Goal: Task Accomplishment & Management: Manage account settings

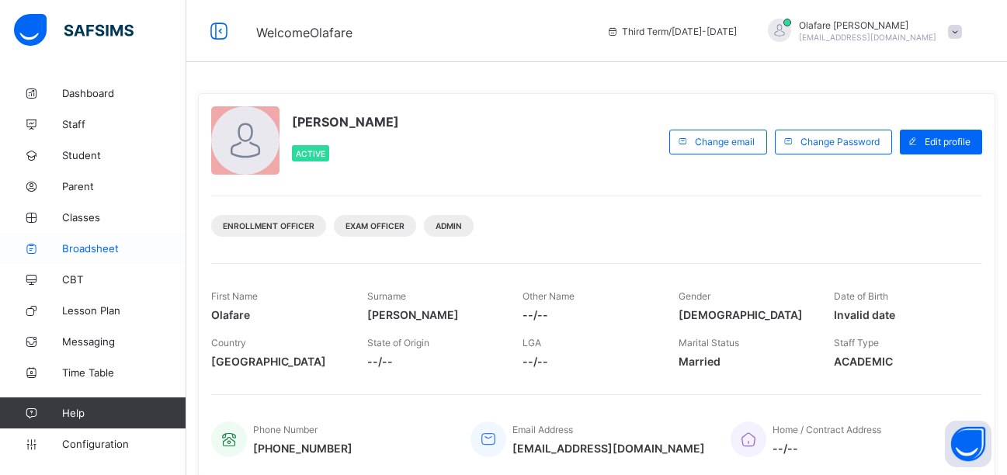
click at [89, 247] on span "Broadsheet" at bounding box center [124, 248] width 124 height 12
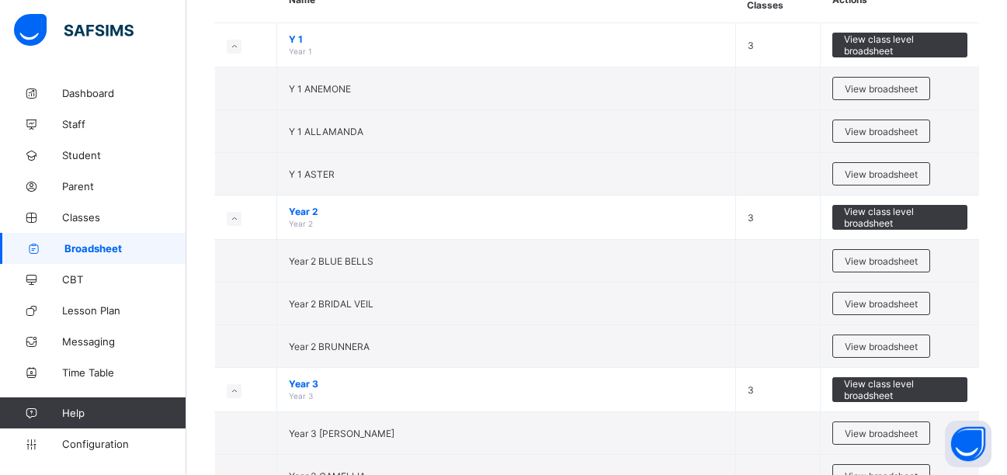
scroll to position [318, 0]
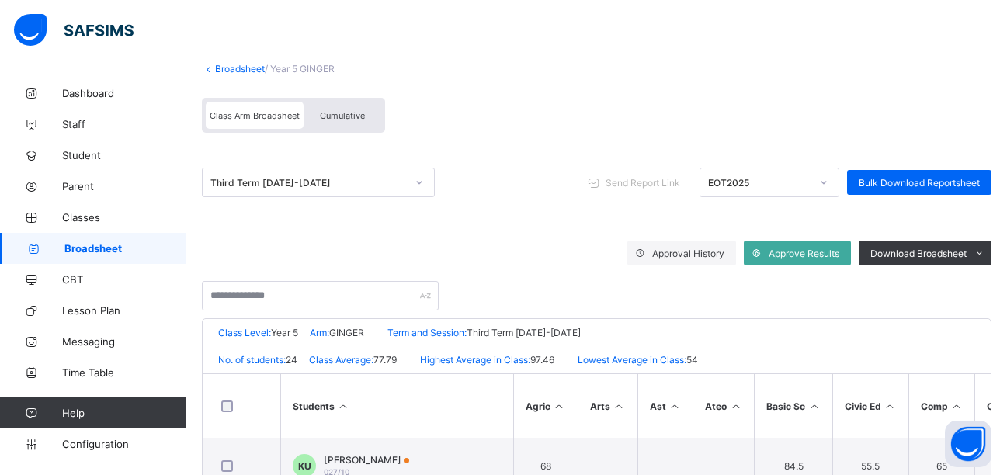
scroll to position [43, 0]
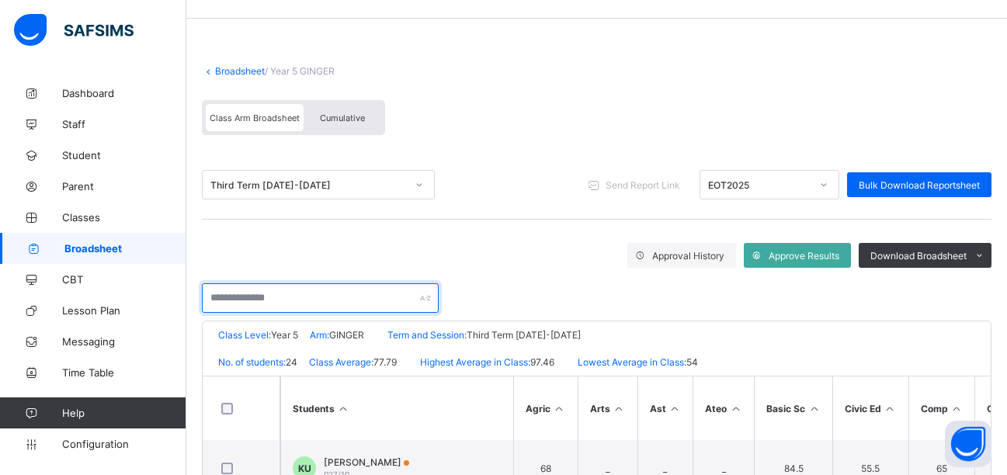
click at [343, 301] on input "text" at bounding box center [320, 297] width 237 height 29
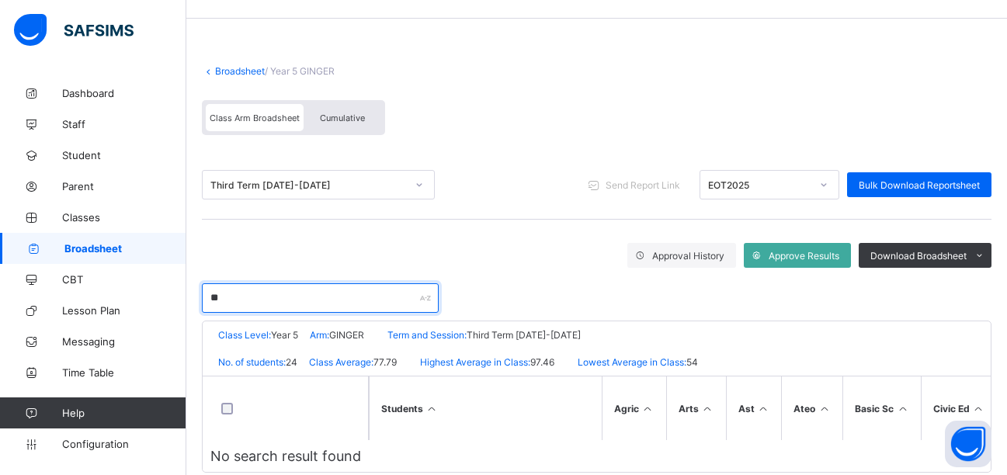
type input "*"
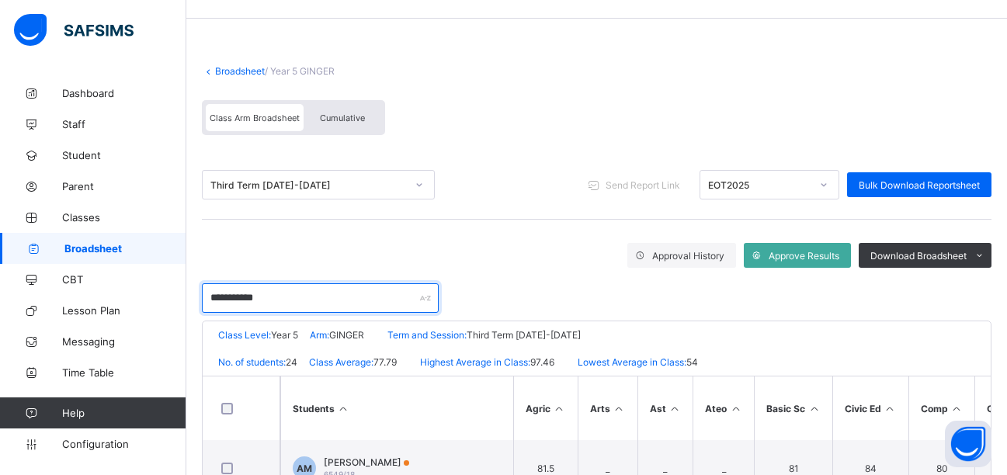
type input "**********"
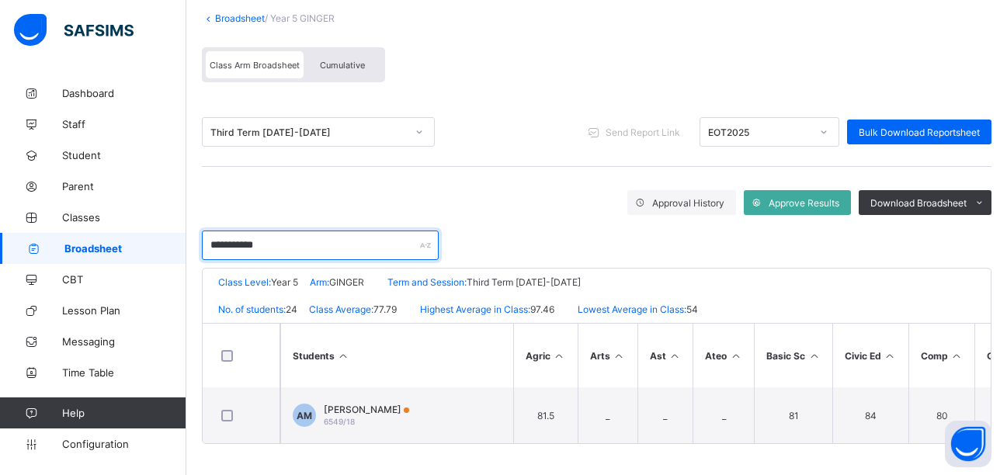
scroll to position [102, 0]
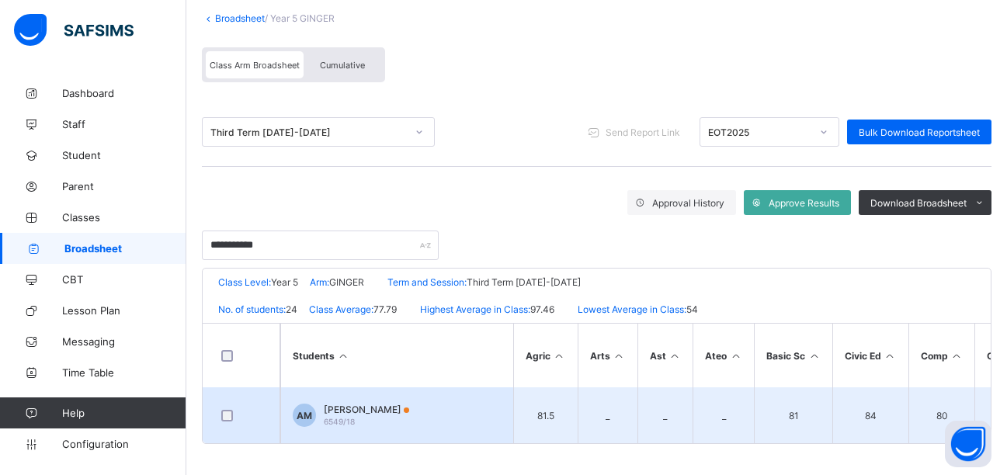
click at [362, 404] on span "[PERSON_NAME]" at bounding box center [366, 410] width 85 height 12
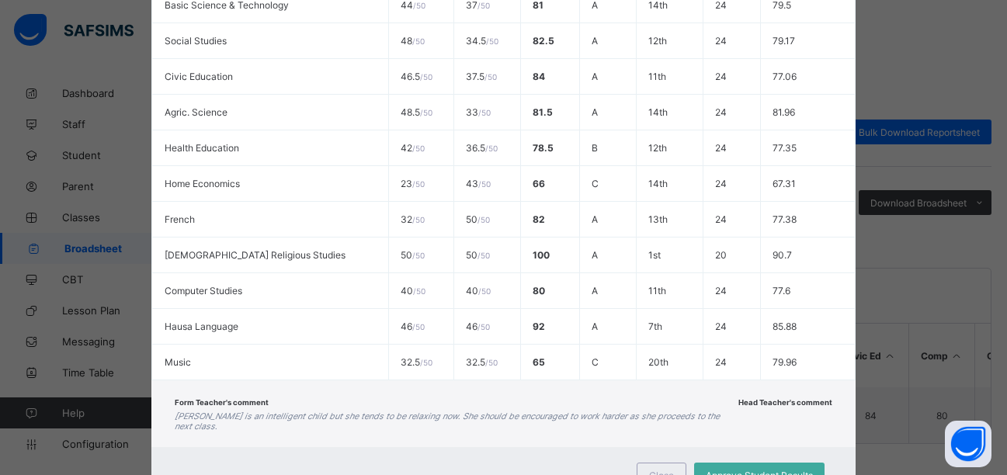
scroll to position [489, 0]
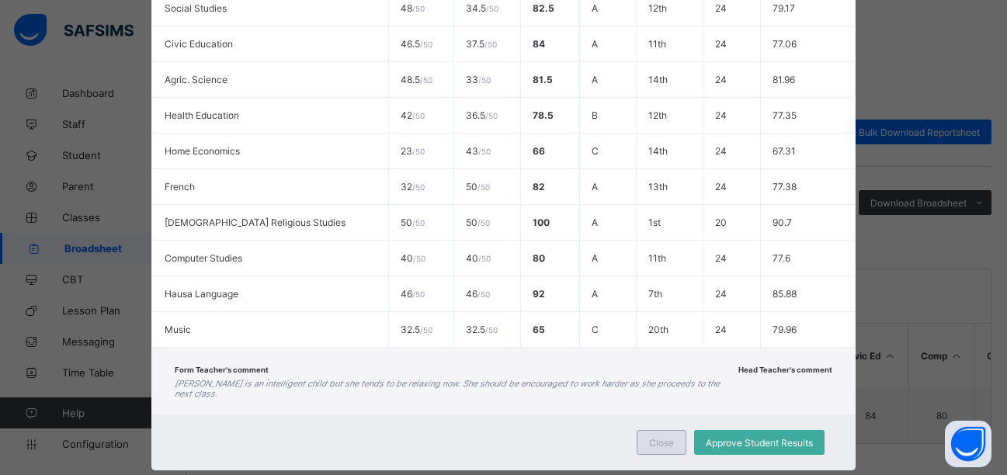
click at [658, 437] on span "Close" at bounding box center [661, 443] width 25 height 12
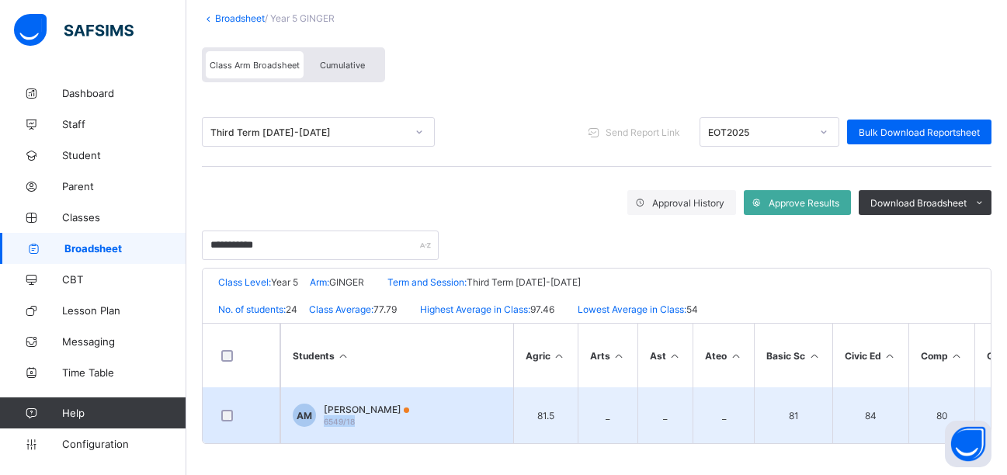
drag, startPoint x: 356, startPoint y: 416, endPoint x: 324, endPoint y: 414, distance: 32.6
click at [324, 414] on div "Aisha Aminu MANU 6549/18" at bounding box center [366, 415] width 85 height 23
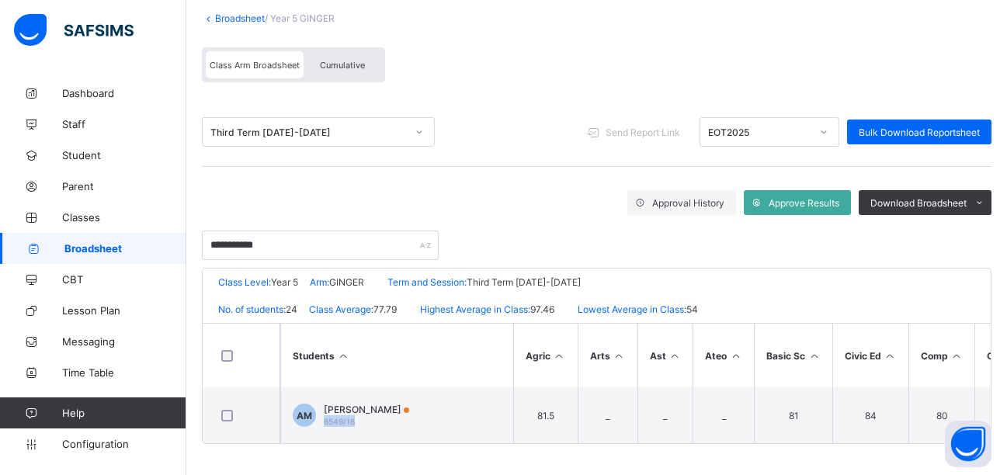
click at [0, 0] on div "Close Approve Student Results" at bounding box center [0, 0] width 0 height 0
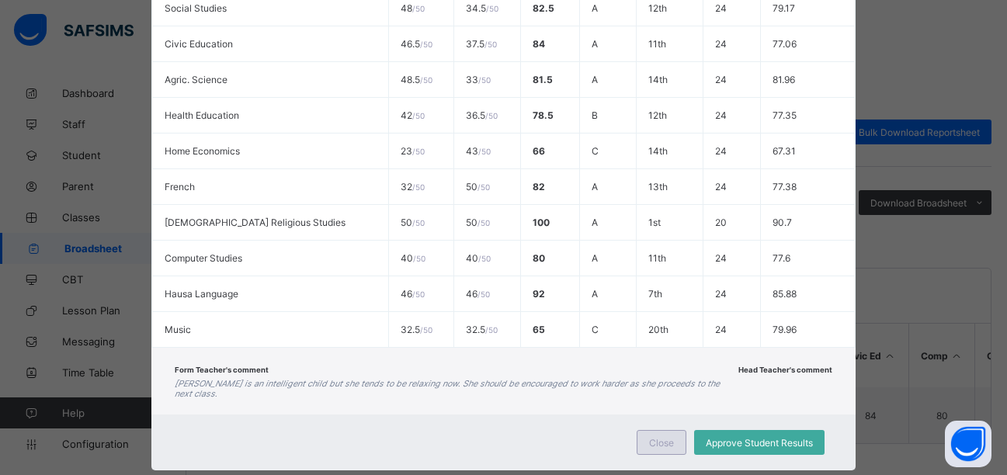
click at [653, 438] on span "Close" at bounding box center [661, 443] width 25 height 12
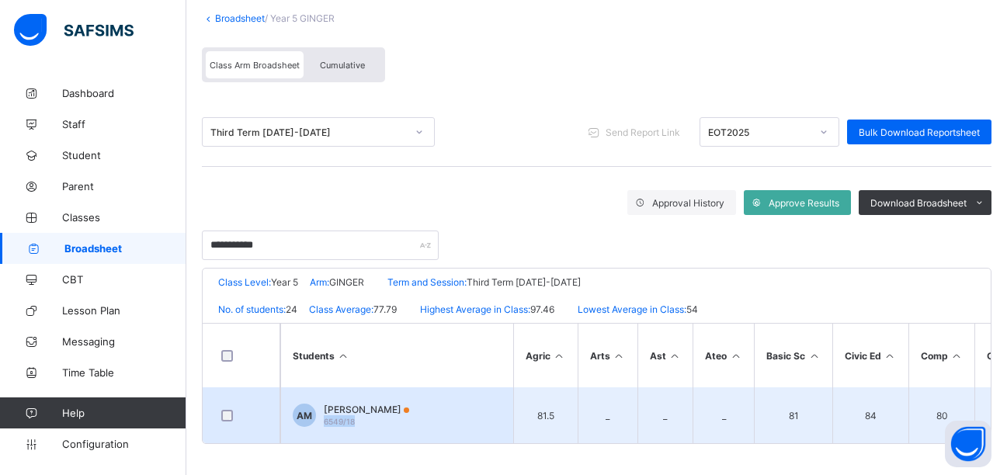
drag, startPoint x: 359, startPoint y: 415, endPoint x: 323, endPoint y: 414, distance: 36.5
click at [323, 414] on div "AM Aisha Aminu MANU 6549/18" at bounding box center [351, 415] width 116 height 23
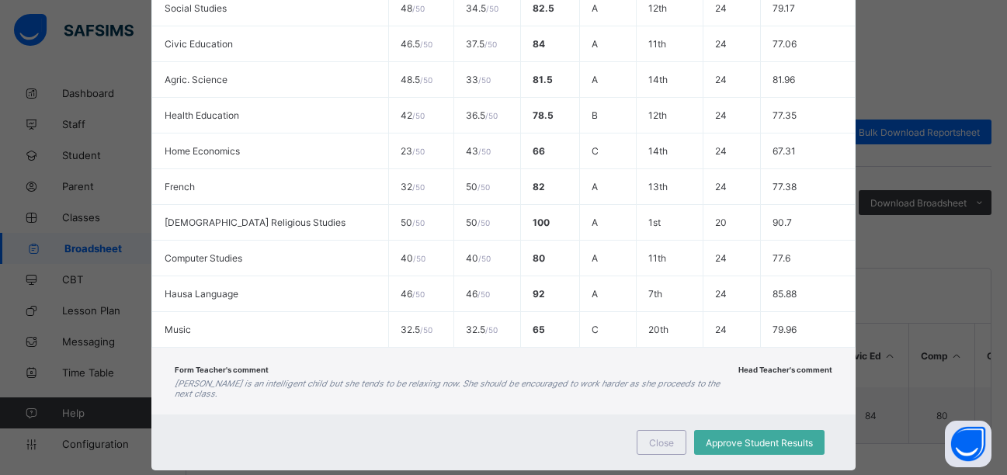
copy span "6549/18"
click at [662, 438] on span "Close" at bounding box center [661, 443] width 25 height 12
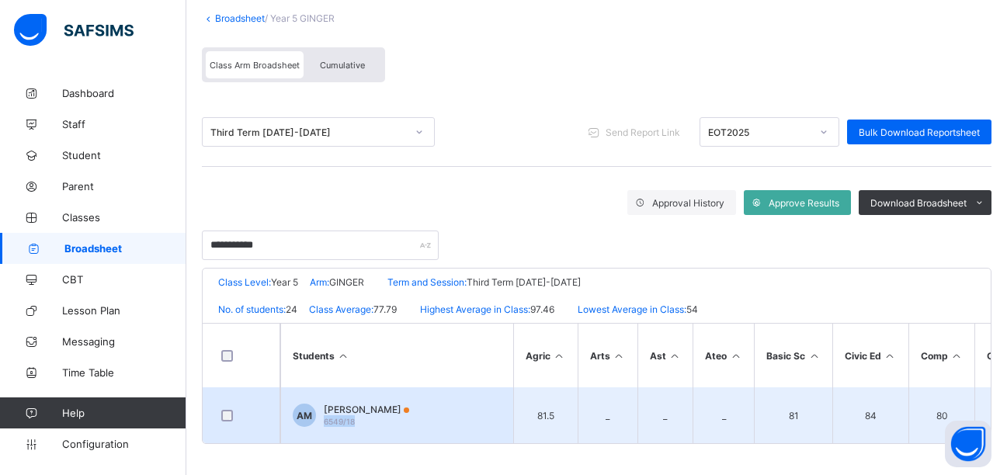
drag, startPoint x: 359, startPoint y: 416, endPoint x: 324, endPoint y: 418, distance: 35.0
click at [324, 418] on div "Aisha Aminu MANU 6549/18" at bounding box center [366, 415] width 85 height 23
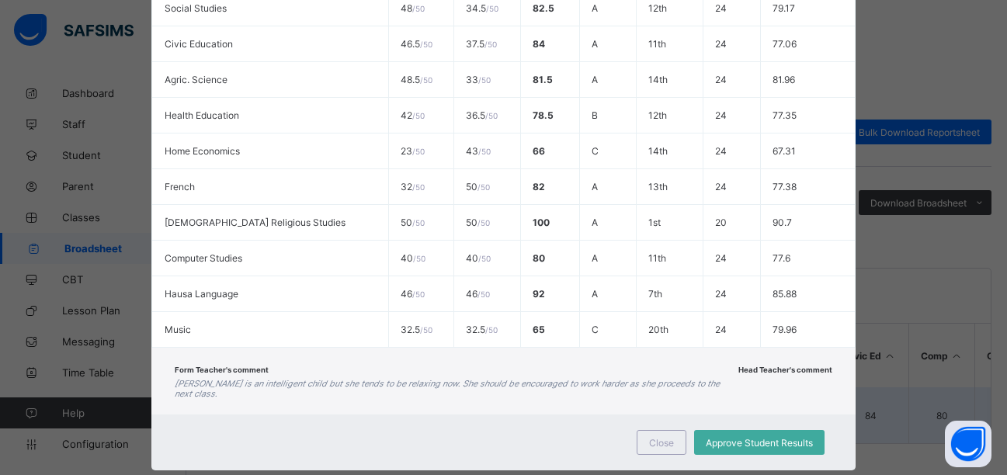
drag, startPoint x: 650, startPoint y: 432, endPoint x: 602, endPoint y: 427, distance: 48.3
click at [650, 437] on span "Close" at bounding box center [661, 443] width 25 height 12
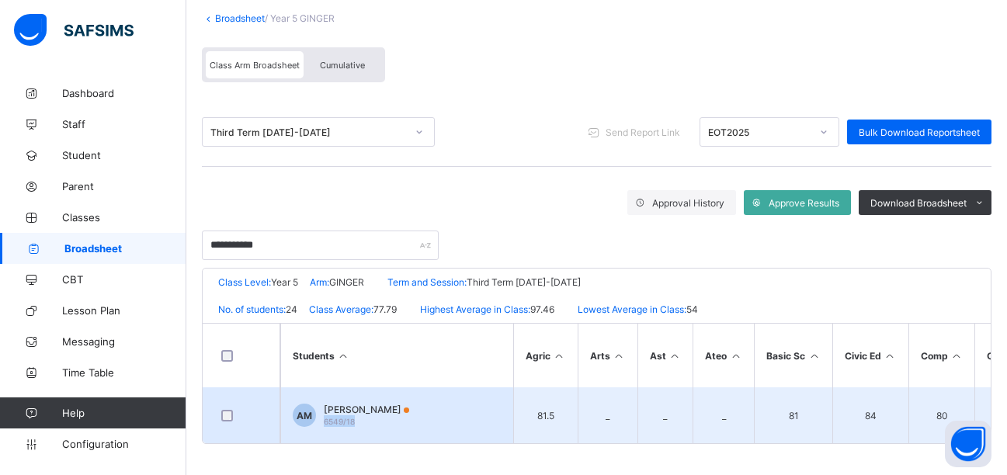
drag, startPoint x: 360, startPoint y: 416, endPoint x: 326, endPoint y: 417, distance: 34.2
click at [326, 417] on div "Aisha Aminu MANU 6549/18" at bounding box center [366, 415] width 85 height 23
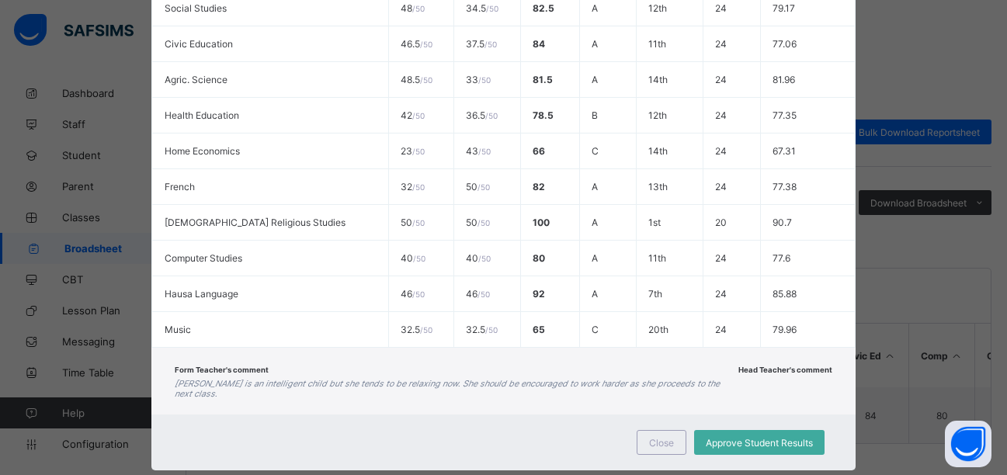
copy span "6549/18"
click at [660, 437] on span "Close" at bounding box center [661, 443] width 25 height 12
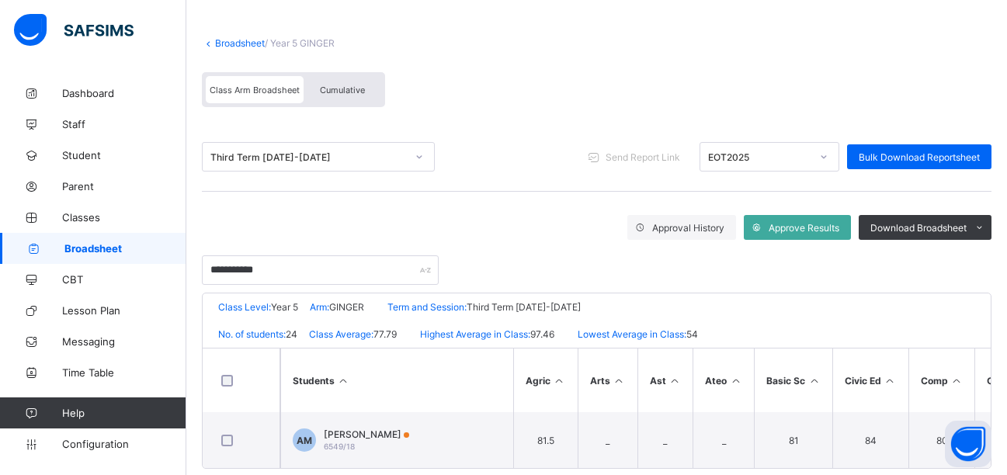
scroll to position [0, 0]
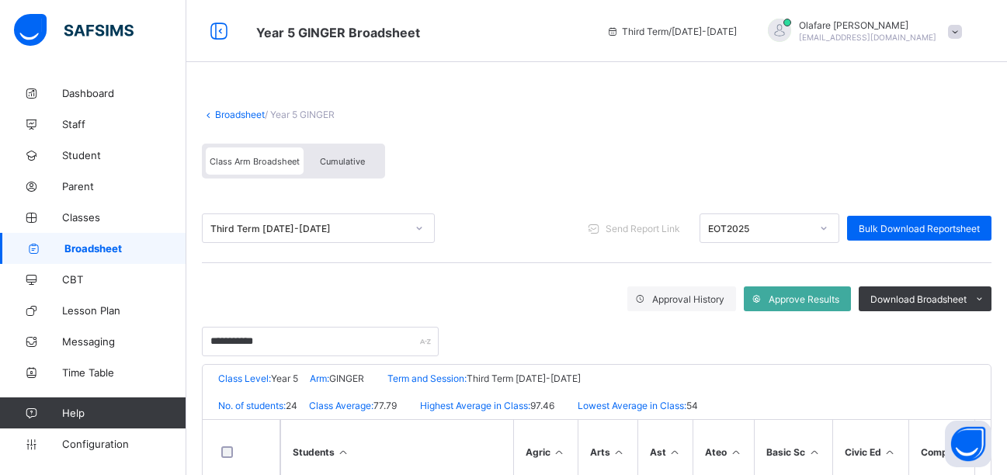
click at [296, 225] on div "Third Term [DATE]-[DATE]" at bounding box center [308, 229] width 196 height 12
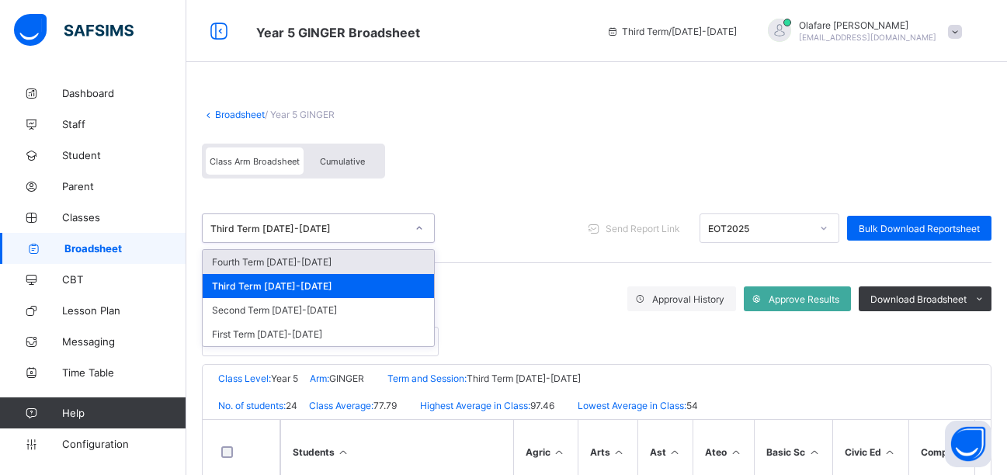
click at [510, 109] on div "Broadsheet / Year 5 GINGER" at bounding box center [596, 115] width 789 height 12
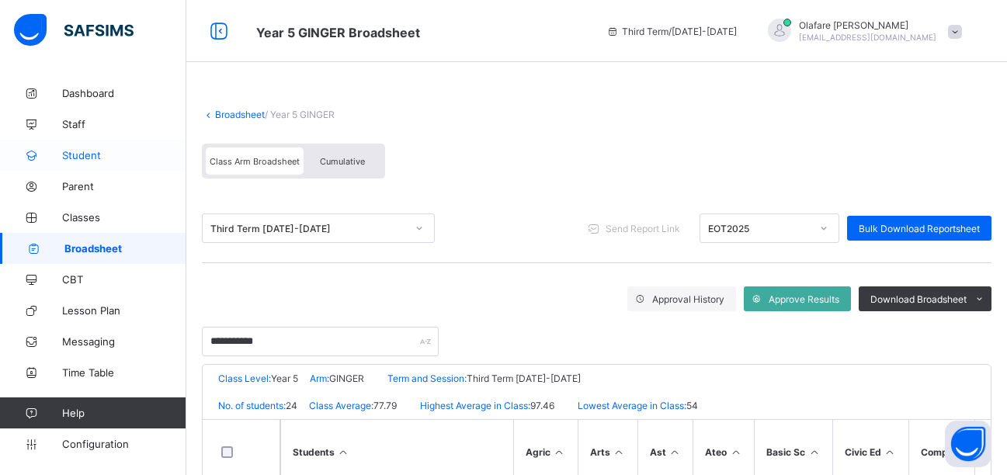
click at [75, 154] on span "Student" at bounding box center [124, 155] width 124 height 12
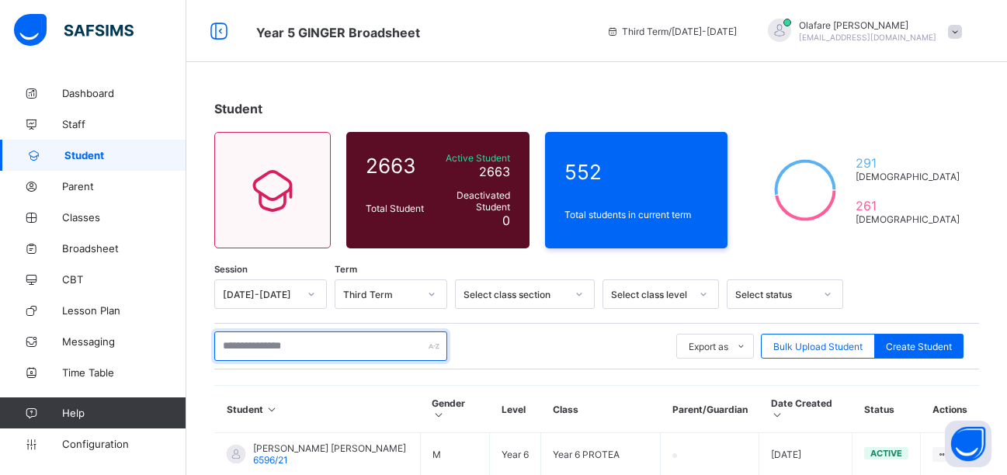
scroll to position [40, 0]
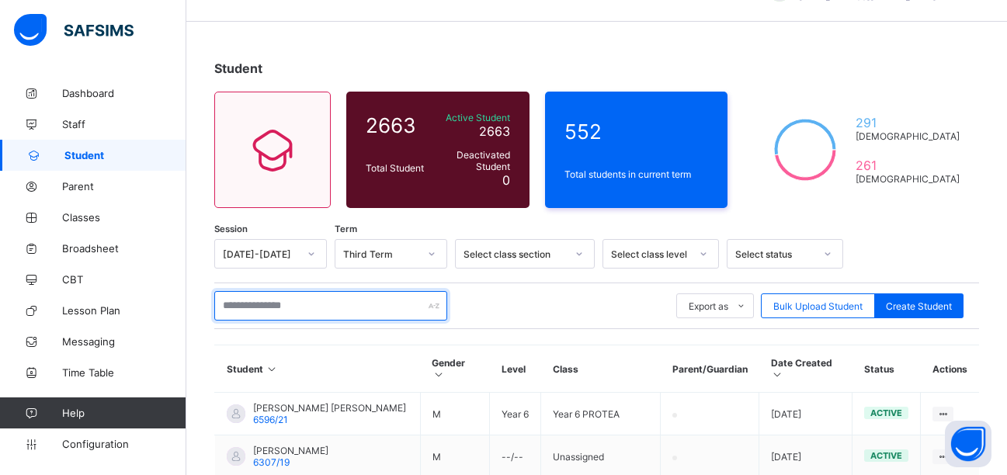
click at [282, 307] on input "text" at bounding box center [330, 305] width 233 height 29
paste input "*******"
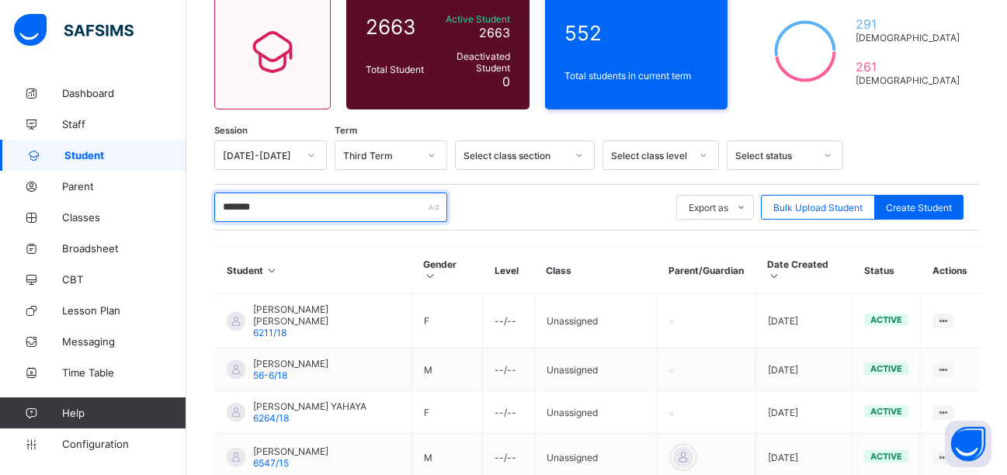
scroll to position [165, 0]
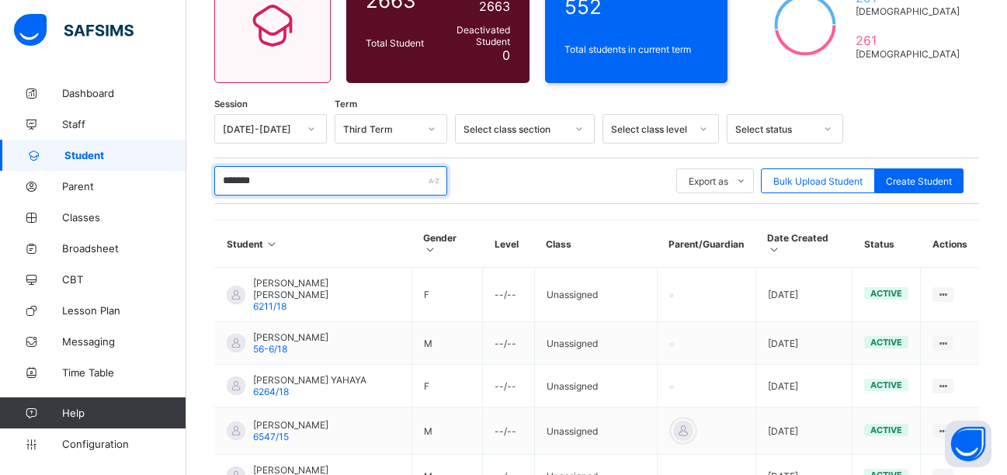
click at [293, 182] on input "*******" at bounding box center [330, 180] width 233 height 29
type input "*"
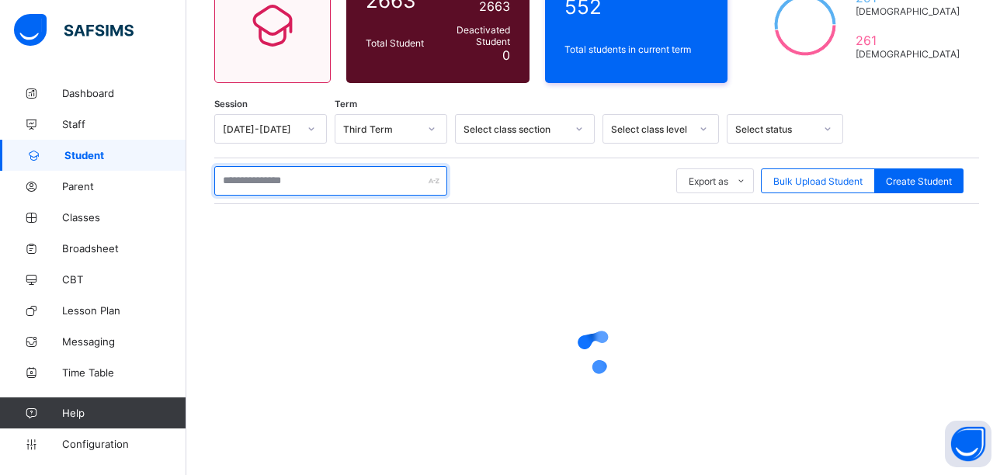
paste input "*******"
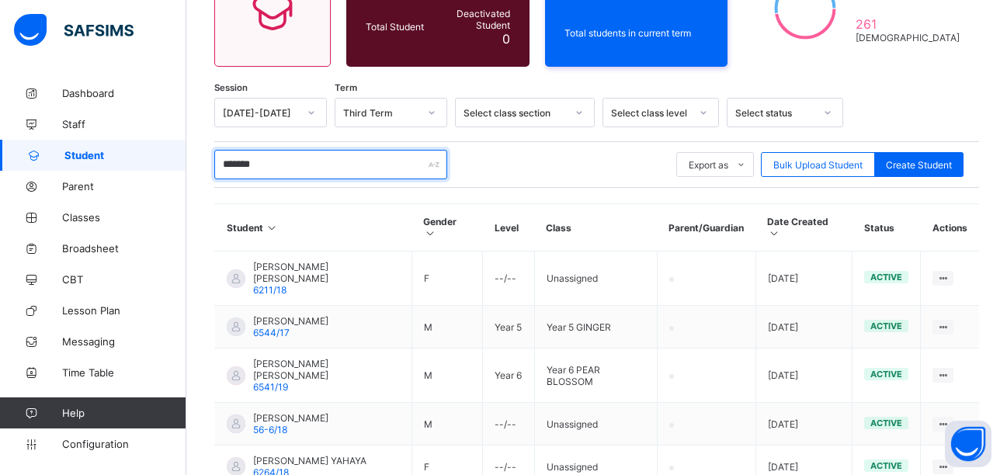
scroll to position [180, 0]
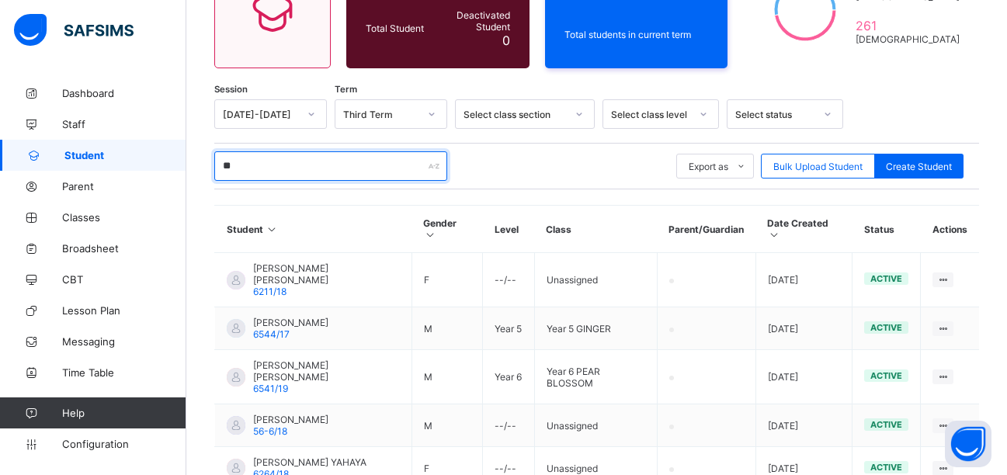
type input "*"
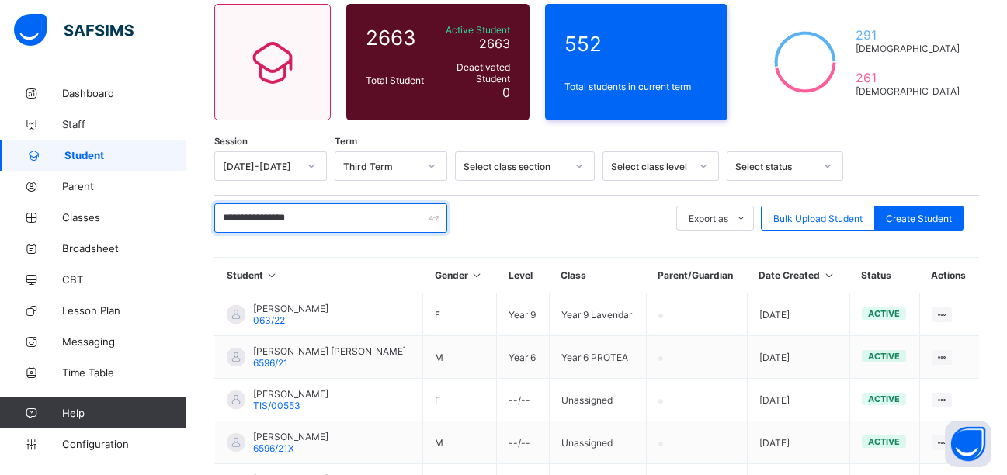
scroll to position [0, 0]
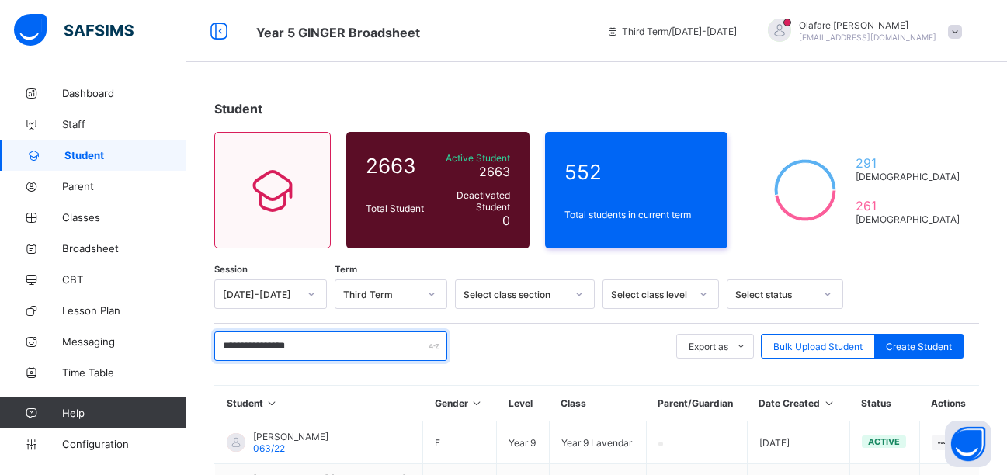
click at [385, 346] on input "**********" at bounding box center [330, 345] width 233 height 29
click at [335, 342] on input "**********" at bounding box center [330, 345] width 233 height 29
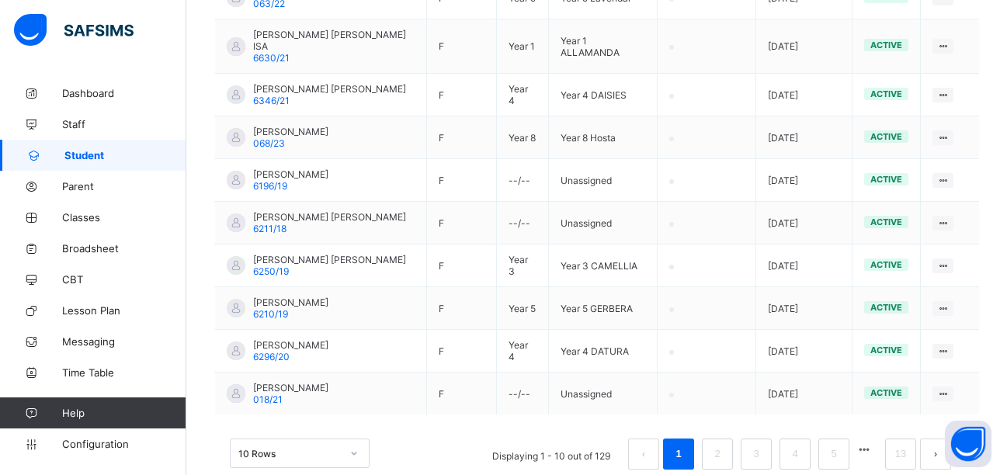
scroll to position [463, 0]
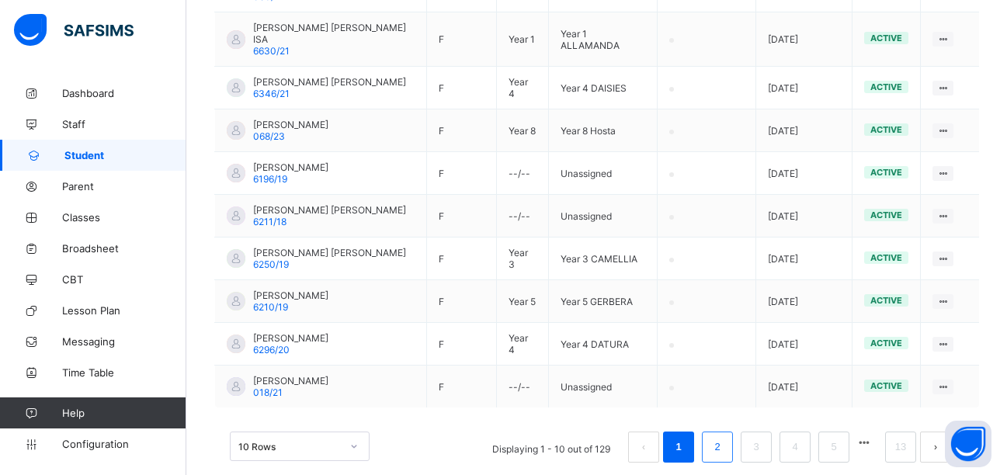
type input "*****"
click at [724, 437] on link "2" at bounding box center [716, 447] width 15 height 20
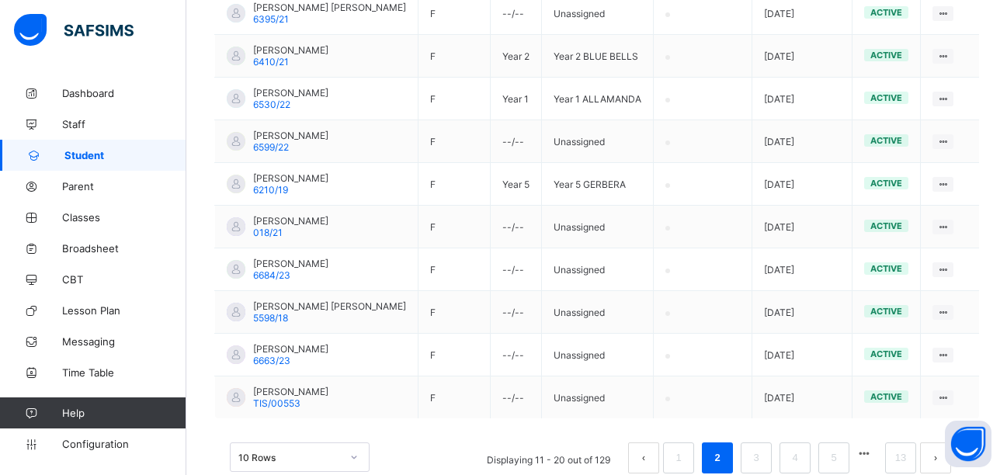
scroll to position [466, 0]
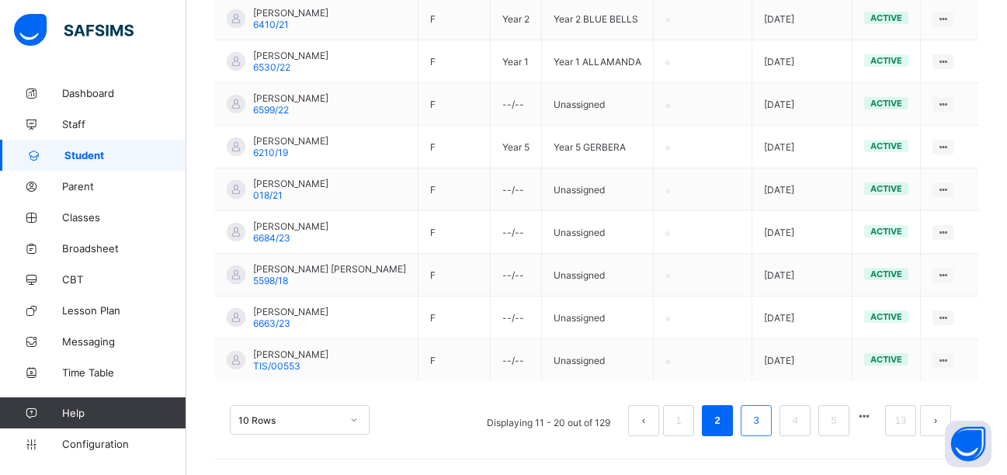
click at [763, 418] on link "3" at bounding box center [755, 421] width 15 height 20
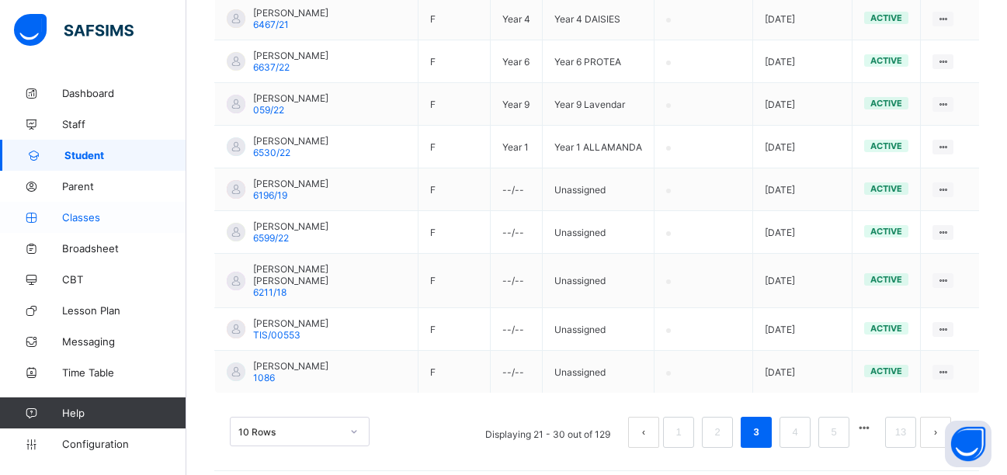
click at [87, 217] on span "Classes" at bounding box center [124, 217] width 124 height 12
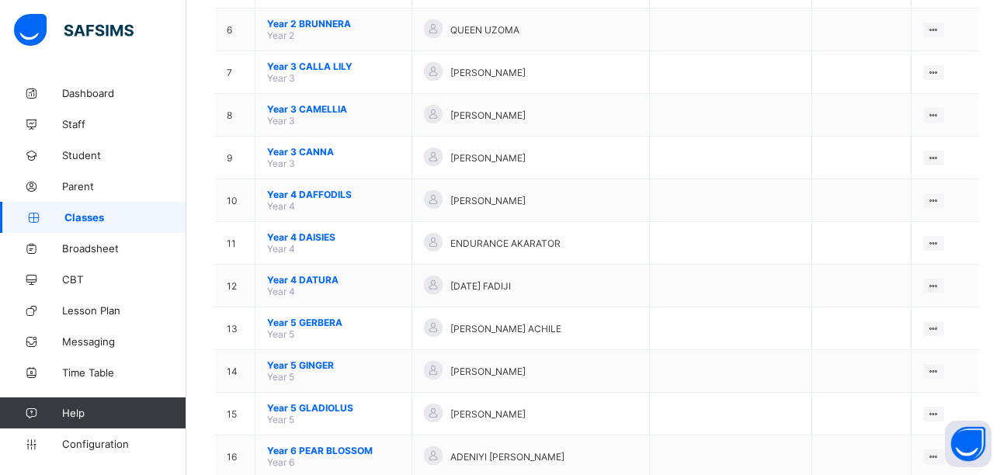
scroll to position [430, 0]
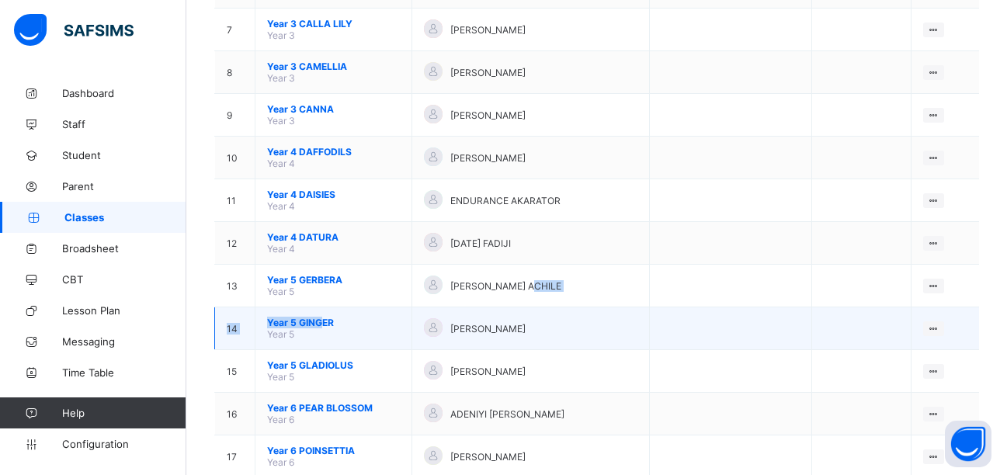
drag, startPoint x: 541, startPoint y: 300, endPoint x: 320, endPoint y: 317, distance: 221.9
click at [320, 317] on tbody "1 Y 1 ALLAMANDA Year 1 Joy Mfon View Class Assign form Teacher 2 Y 1 ANEMONE Ye…" at bounding box center [597, 264] width 765 height 1025
click at [354, 318] on span "Year 5 GINGER" at bounding box center [333, 323] width 133 height 12
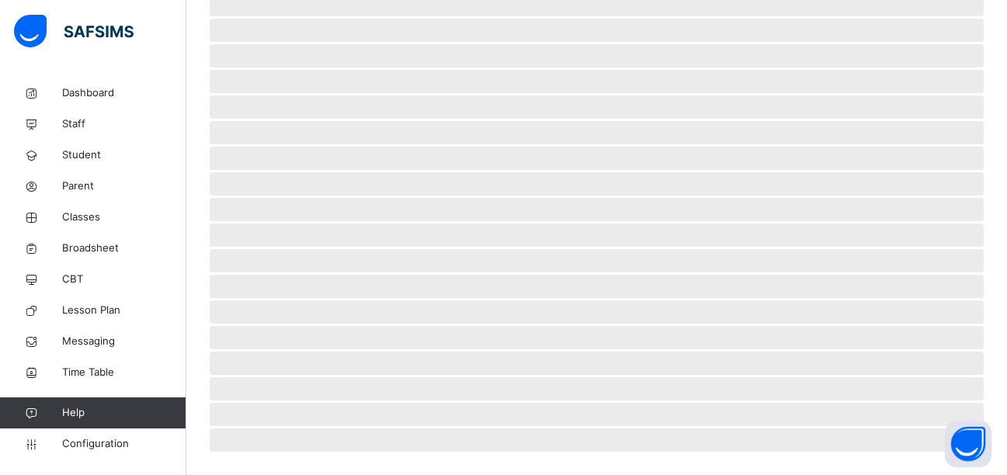
scroll to position [373, 0]
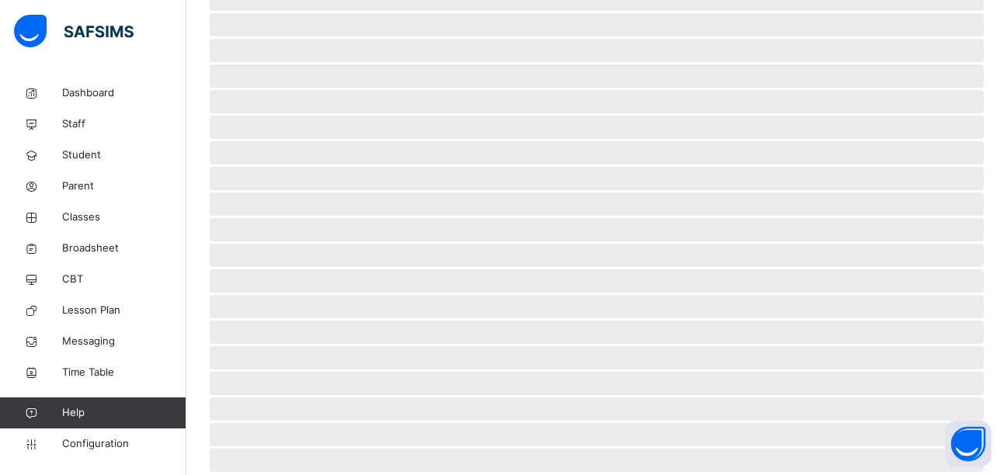
click at [324, 321] on span "‌" at bounding box center [597, 332] width 774 height 23
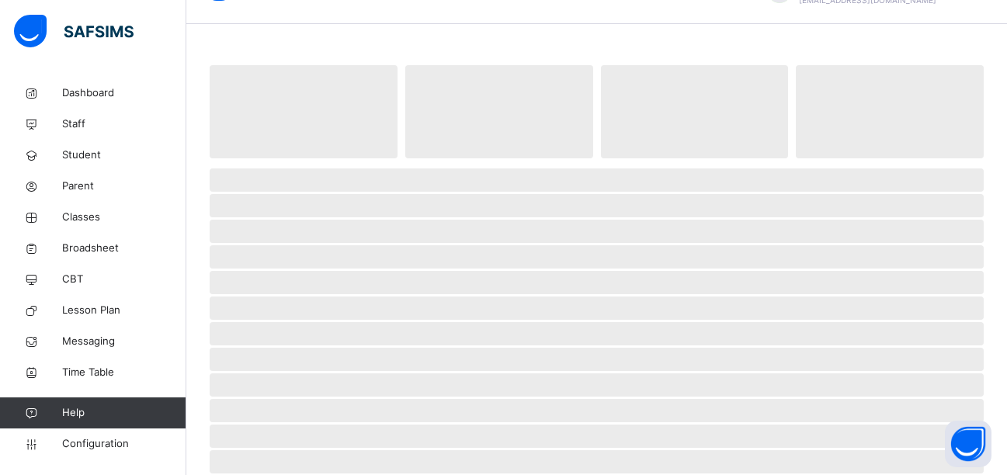
scroll to position [29, 0]
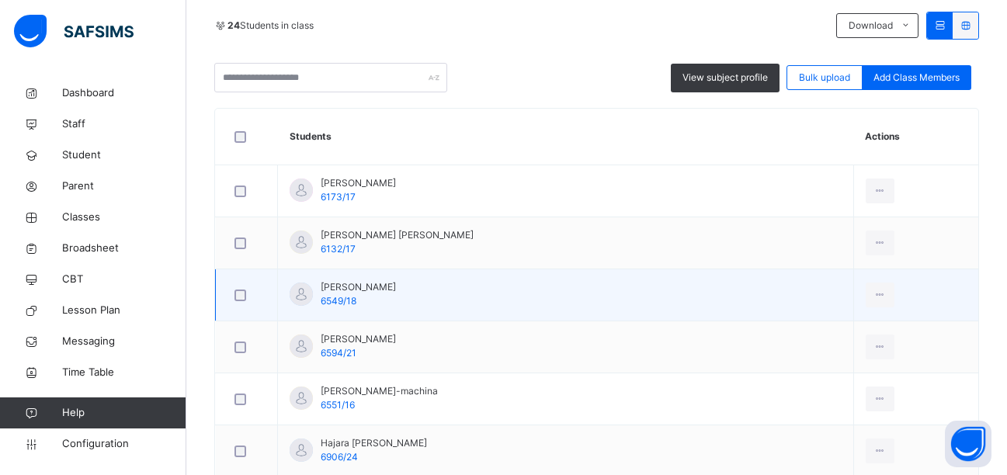
scroll to position [343, 0]
drag, startPoint x: 360, startPoint y: 302, endPoint x: 322, endPoint y: 302, distance: 38.0
click at [322, 302] on div "[PERSON_NAME] Manu 6549/18" at bounding box center [358, 294] width 75 height 28
copy span "6549/18"
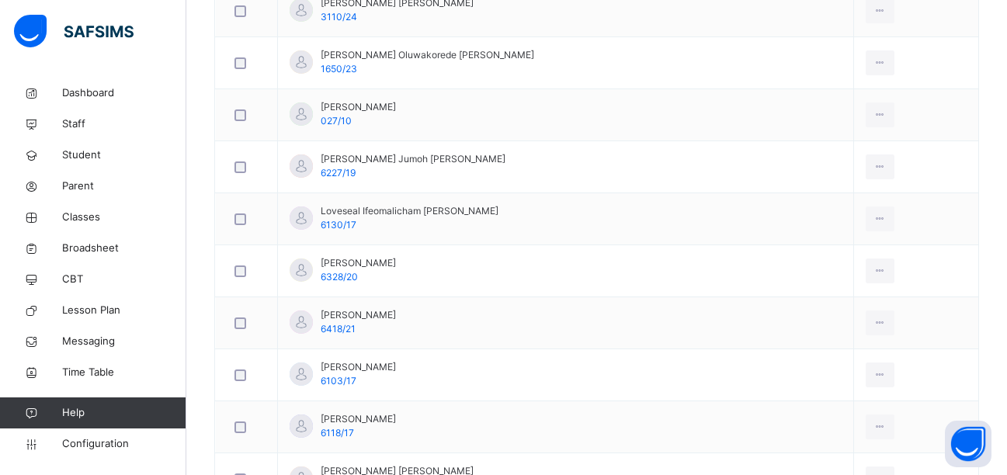
scroll to position [931, 0]
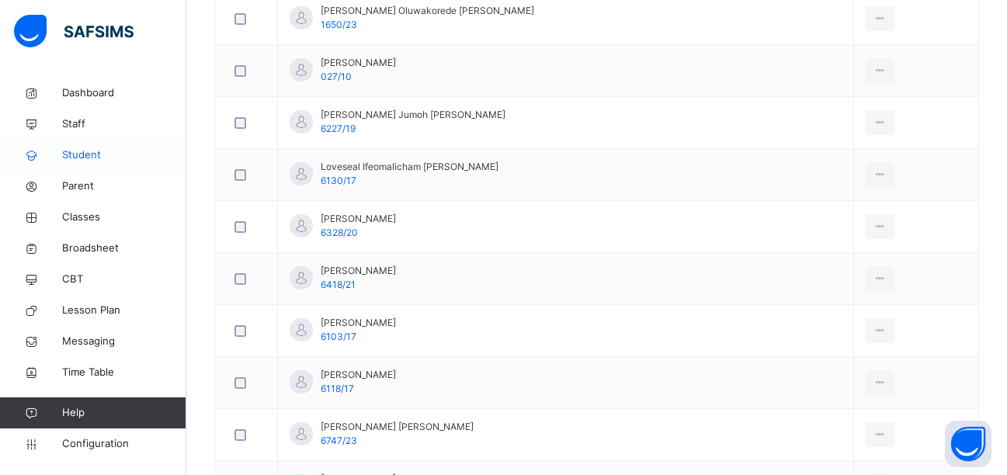
click at [84, 154] on span "Student" at bounding box center [124, 155] width 124 height 16
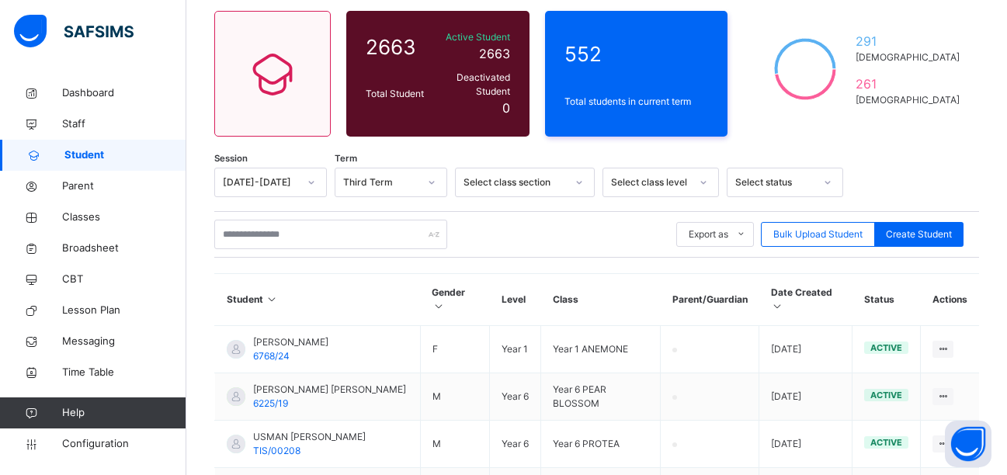
scroll to position [109, 0]
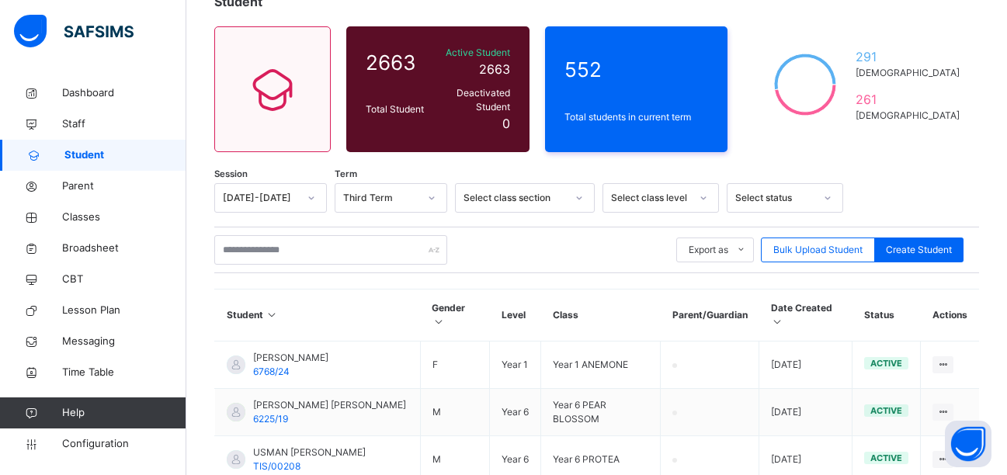
click at [575, 190] on icon at bounding box center [578, 198] width 9 height 16
click at [396, 191] on div "Third Term" at bounding box center [380, 198] width 75 height 14
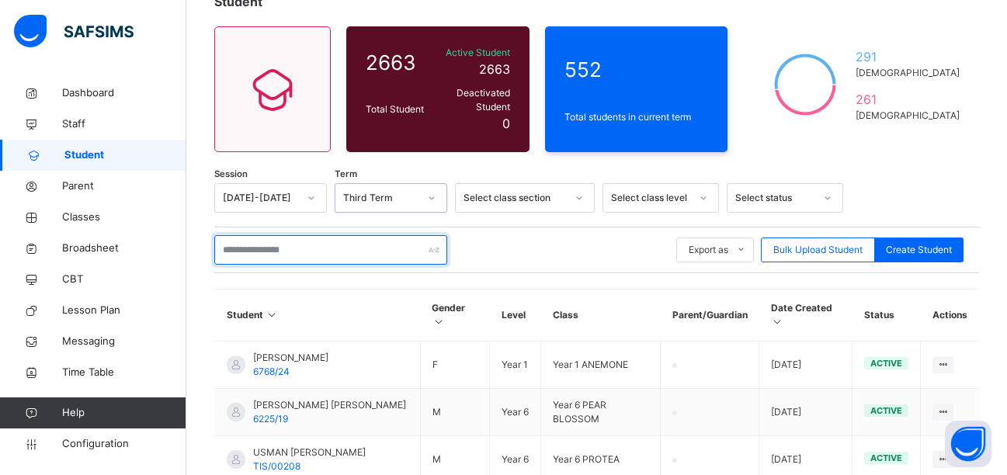
click at [268, 236] on input "text" at bounding box center [330, 249] width 233 height 29
paste input "*******"
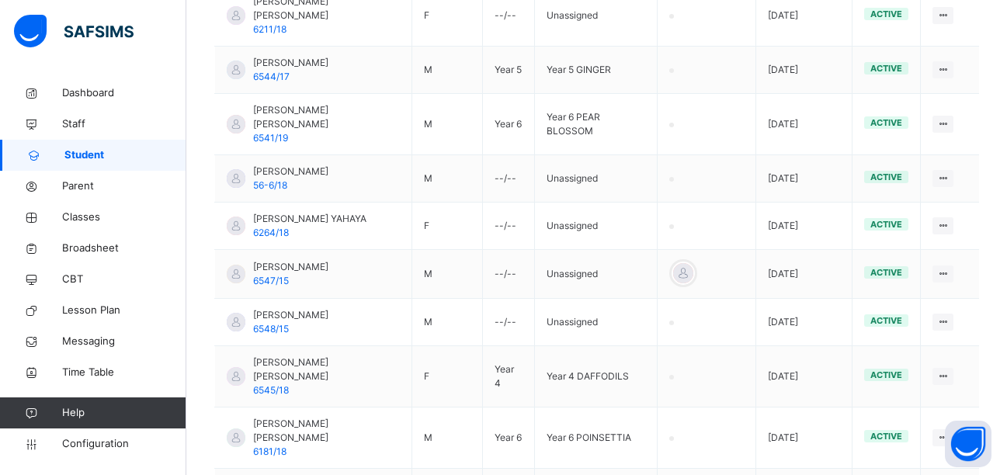
scroll to position [520, 0]
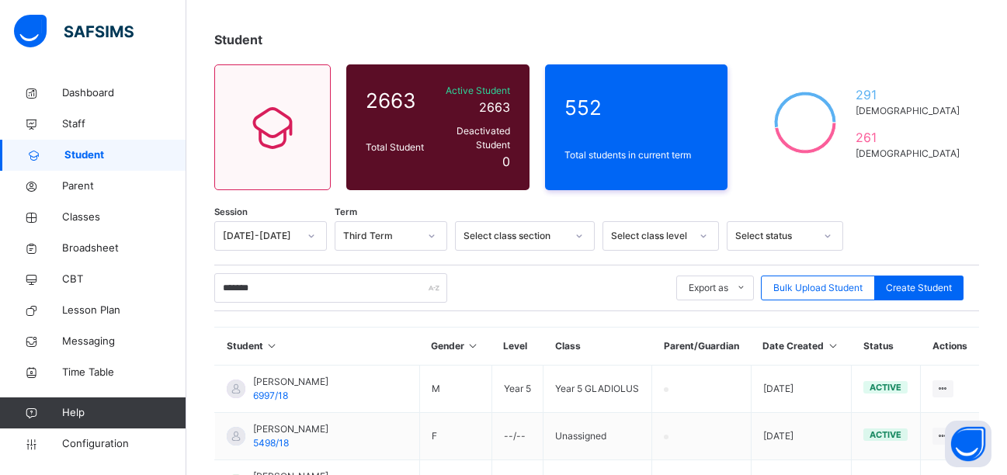
scroll to position [57, 0]
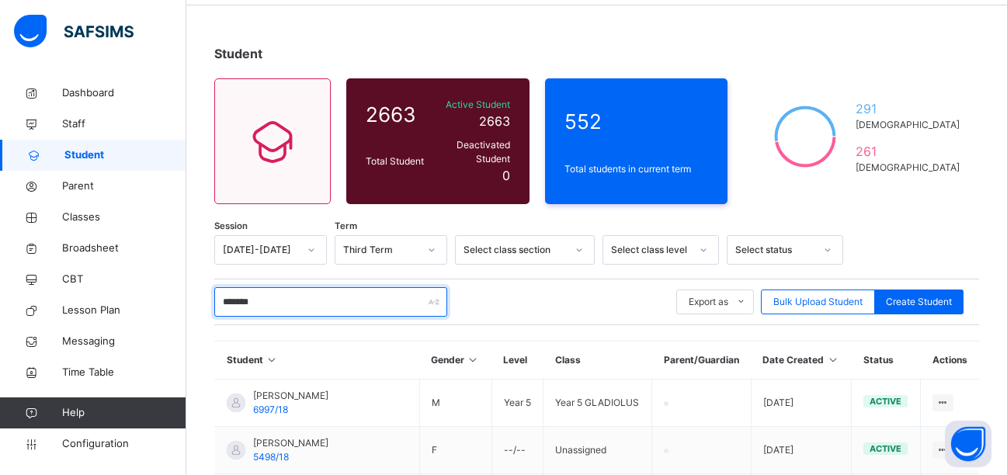
click at [275, 287] on input "*******" at bounding box center [330, 301] width 233 height 29
type input "*"
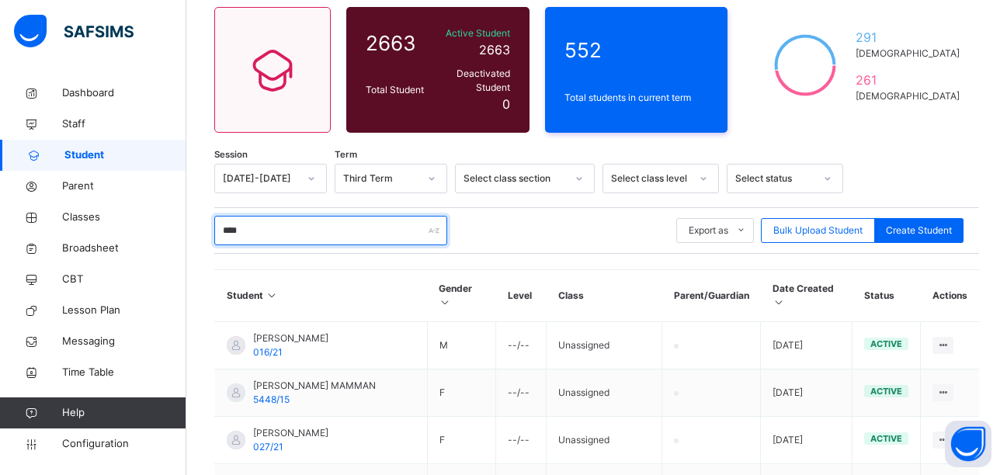
scroll to position [127, 0]
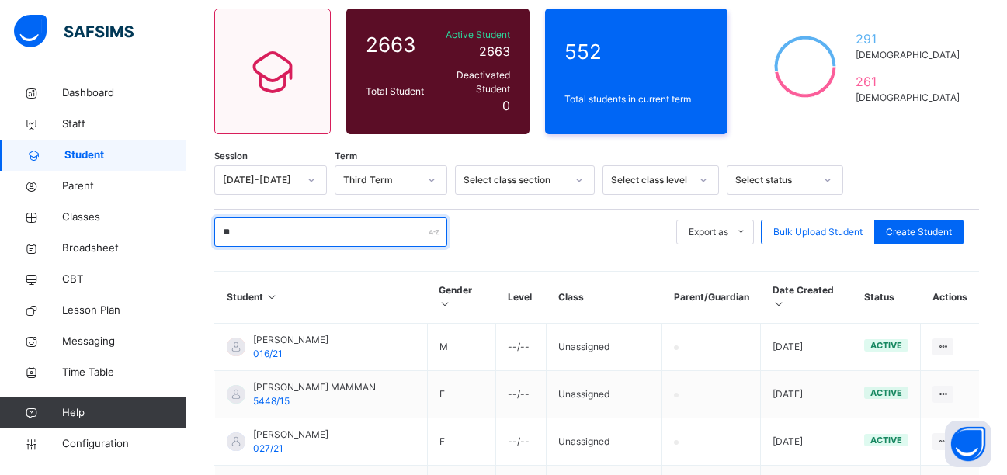
type input "*"
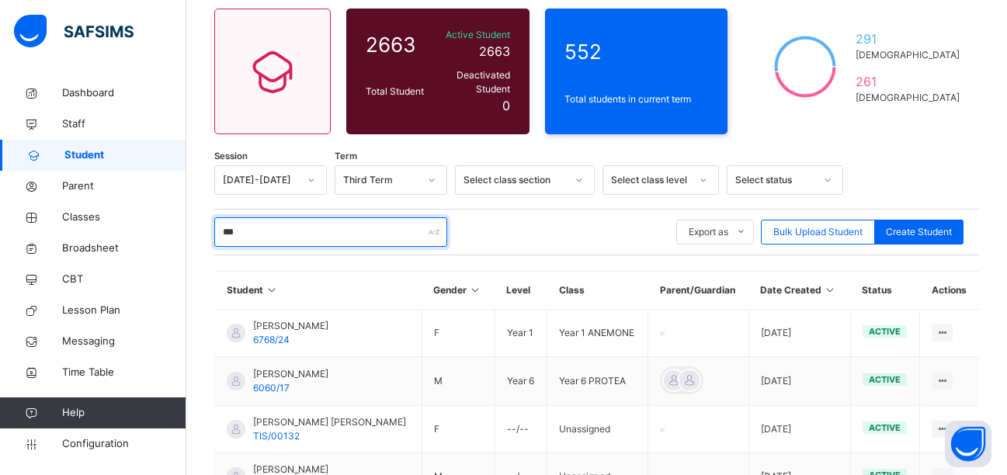
type input "****"
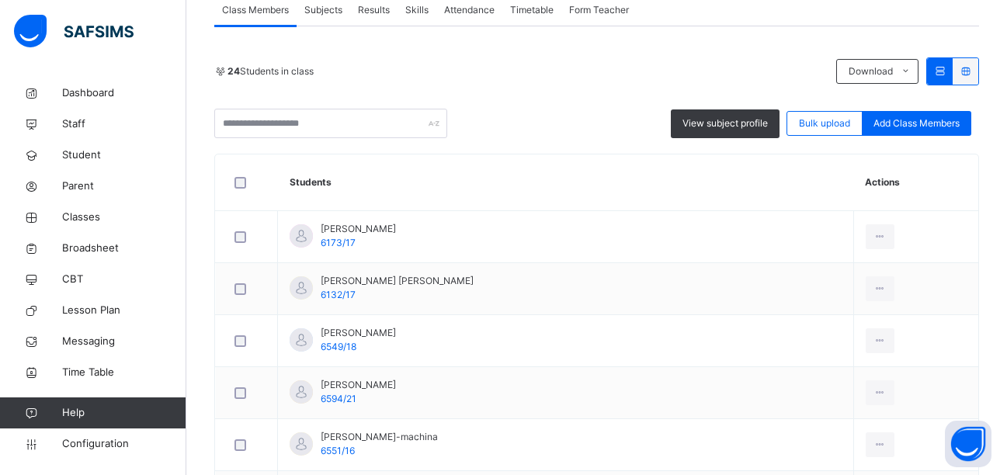
scroll to position [361, 0]
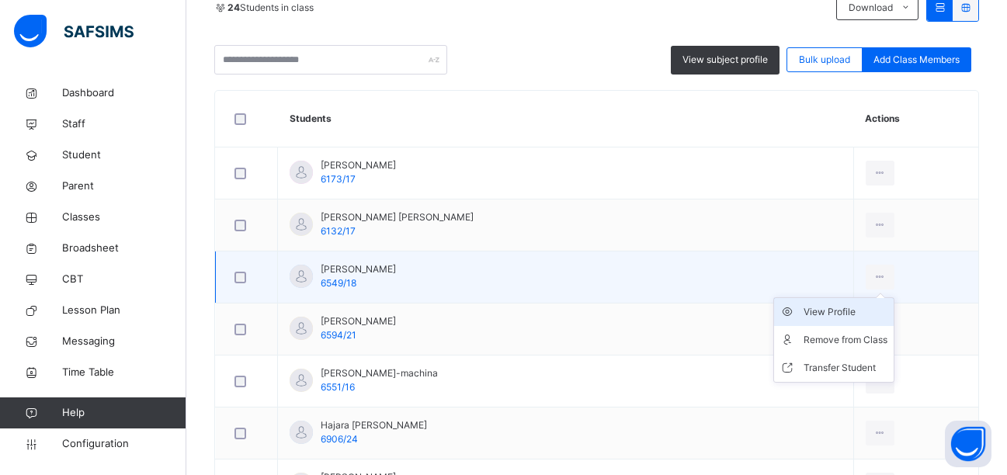
click at [803, 315] on div "View Profile" at bounding box center [845, 312] width 84 height 16
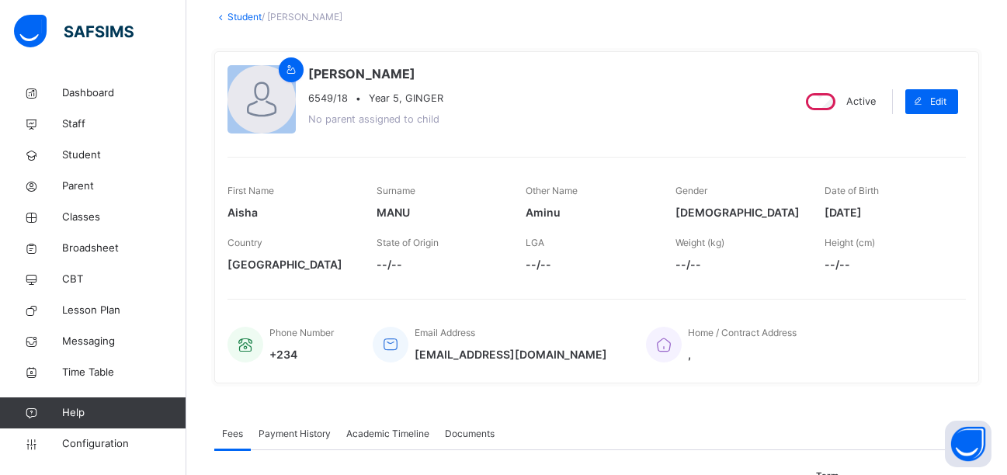
scroll to position [92, 0]
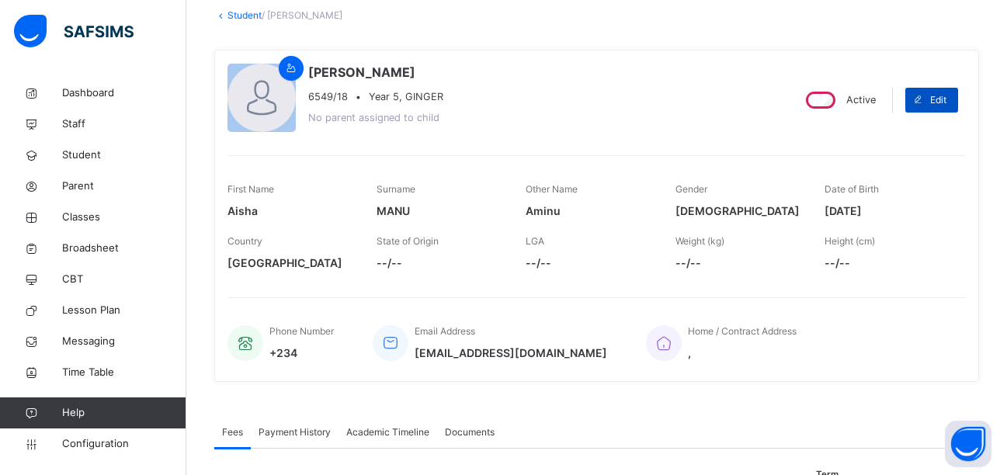
click at [946, 94] on span "Edit" at bounding box center [938, 100] width 16 height 14
select select "**"
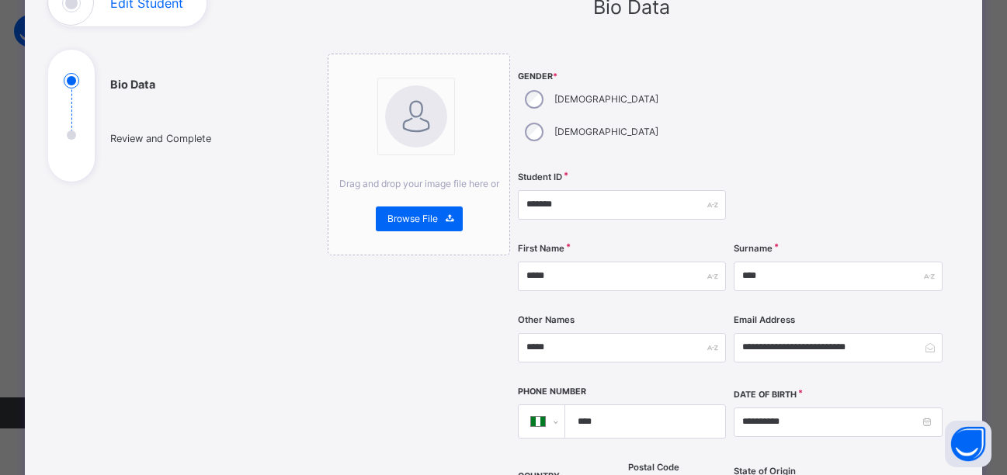
scroll to position [138, 0]
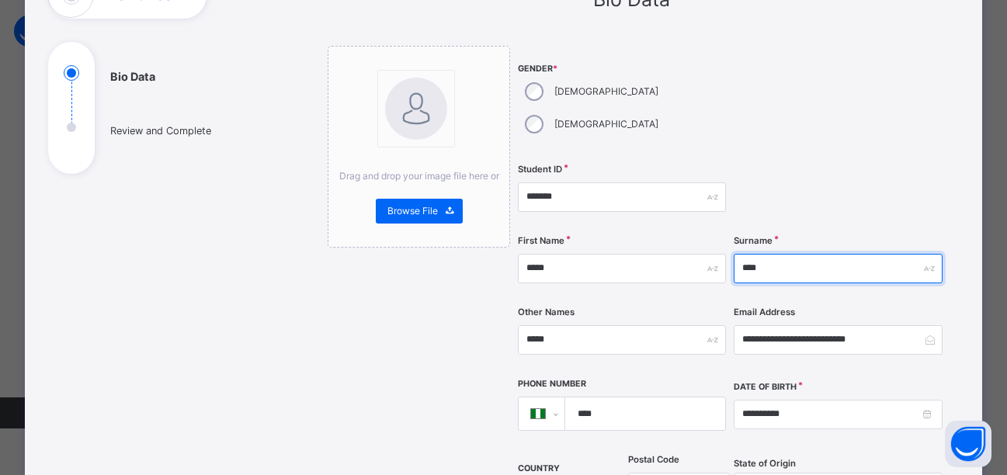
click at [783, 254] on input "****" at bounding box center [837, 268] width 208 height 29
type input "*"
type input "*****"
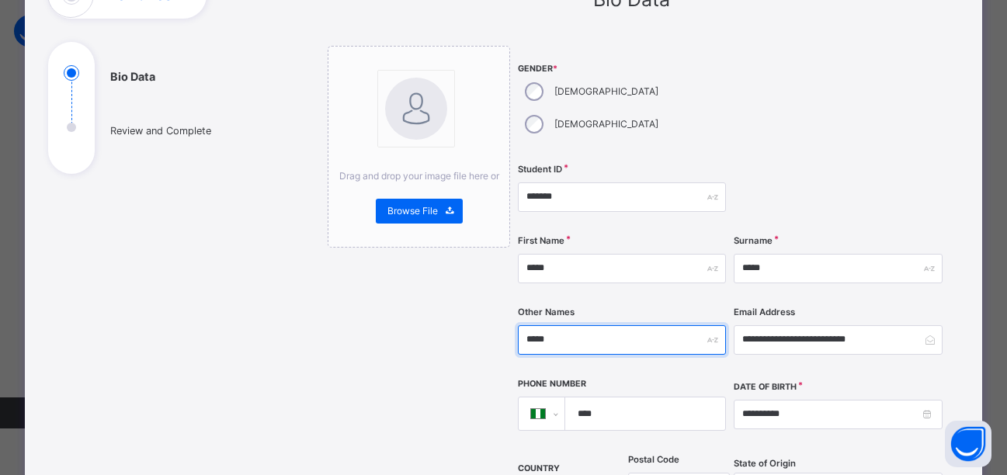
click at [574, 325] on input "*****" at bounding box center [622, 339] width 208 height 29
type input "*"
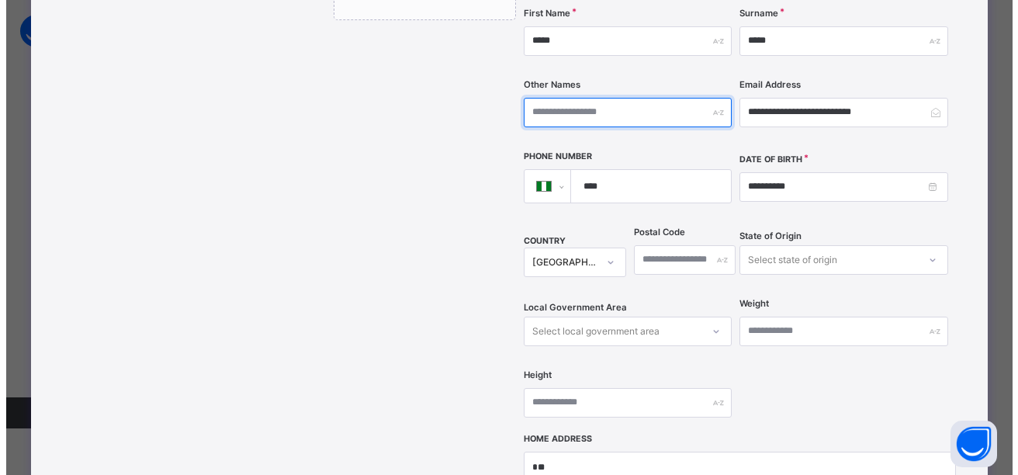
scroll to position [618, 0]
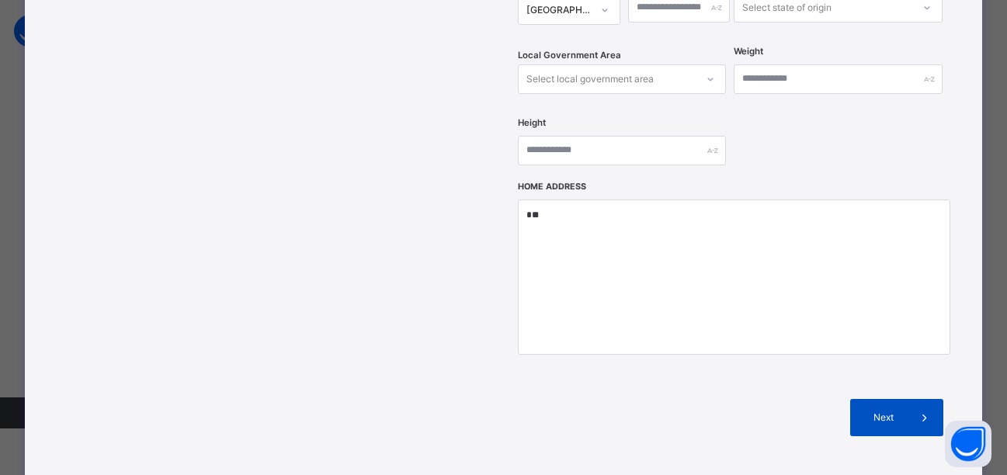
click at [893, 399] on div "Next" at bounding box center [896, 417] width 93 height 37
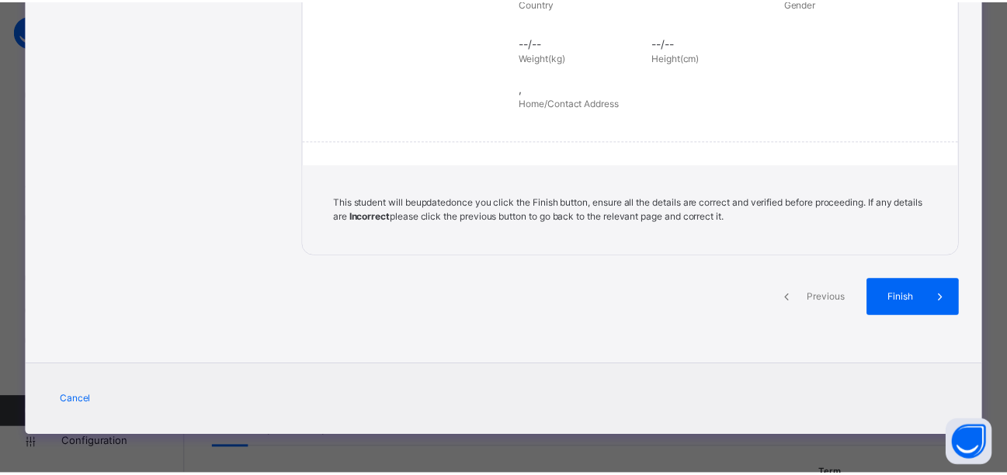
scroll to position [379, 0]
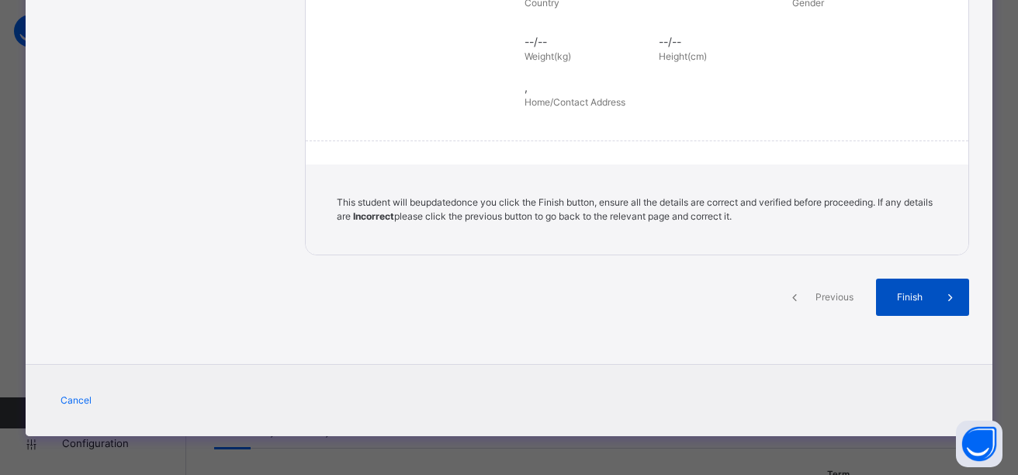
click at [900, 297] on span "Finish" at bounding box center [910, 297] width 44 height 14
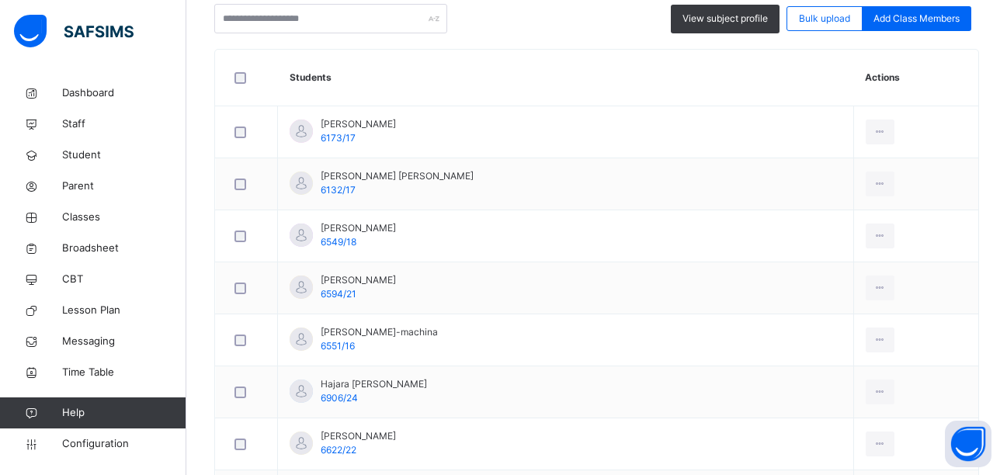
scroll to position [405, 0]
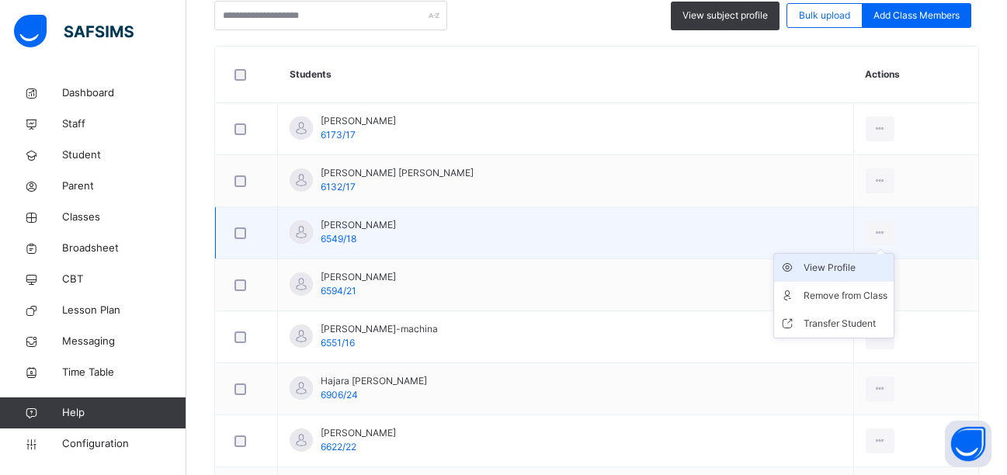
click at [814, 269] on div "View Profile" at bounding box center [845, 268] width 84 height 16
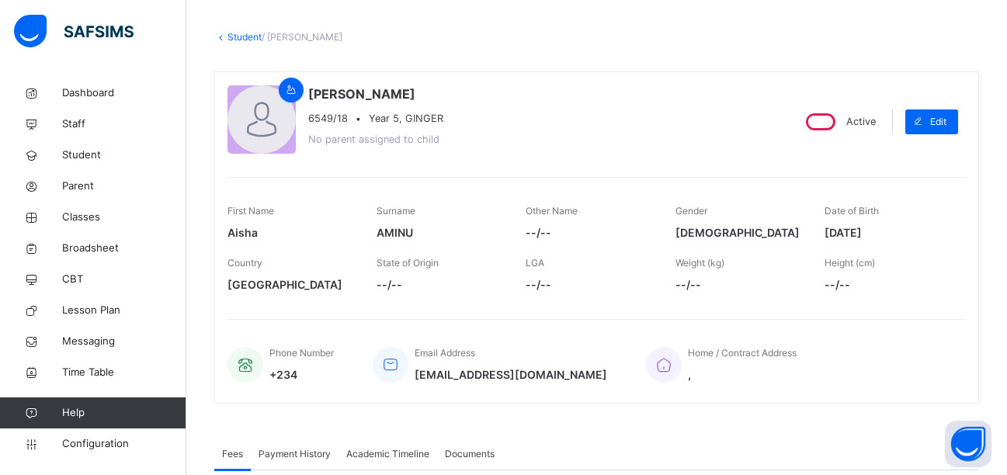
scroll to position [67, 0]
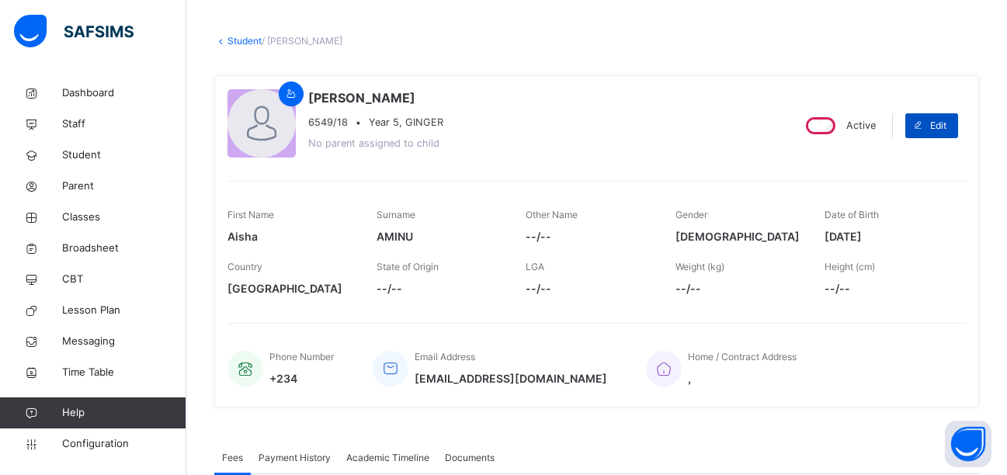
click at [941, 128] on span "Edit" at bounding box center [938, 126] width 16 height 14
select select "**"
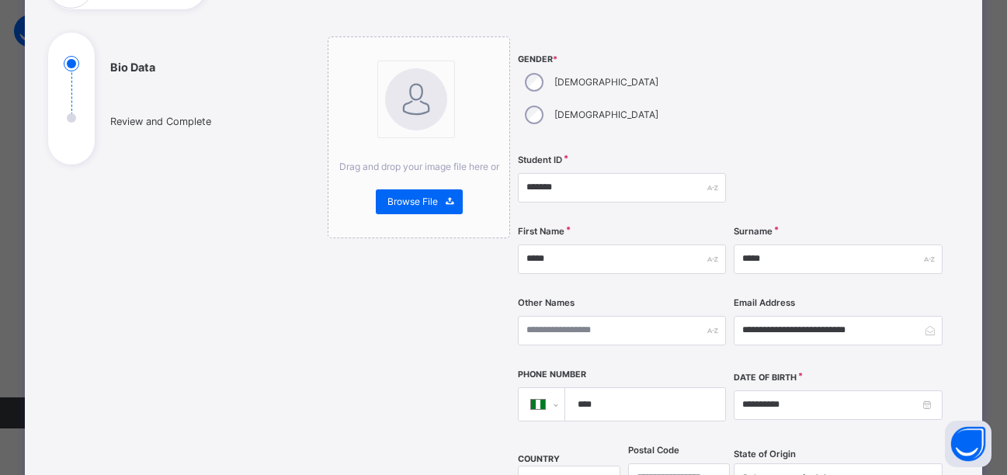
scroll to position [159, 0]
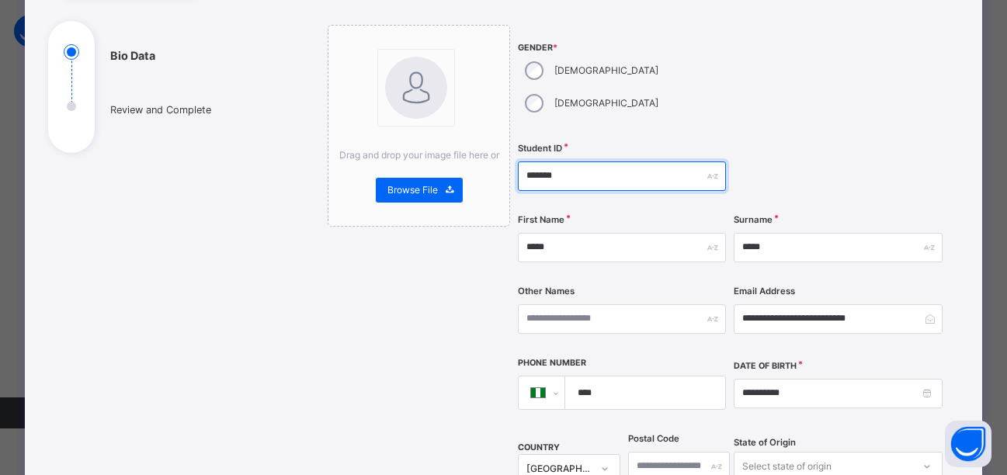
click at [620, 161] on input "*******" at bounding box center [622, 175] width 208 height 29
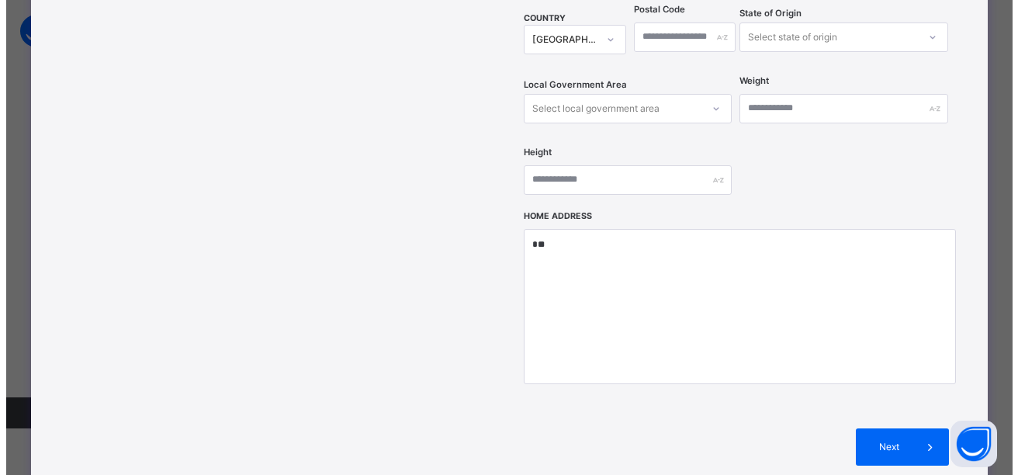
scroll to position [591, 0]
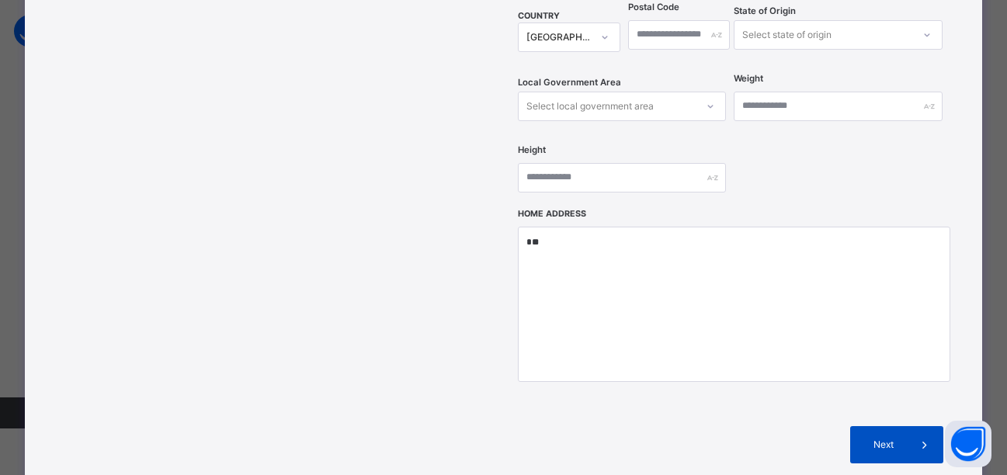
type input "*******"
click at [894, 438] on span "Next" at bounding box center [884, 445] width 44 height 14
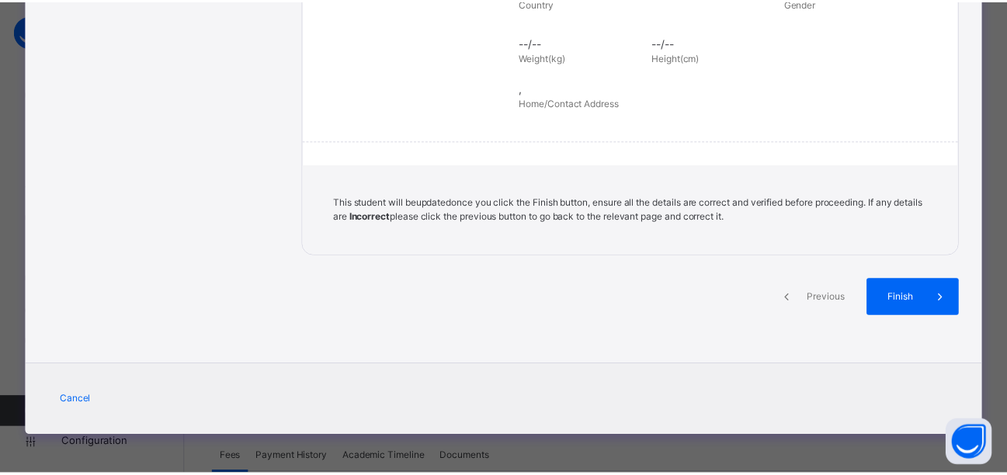
scroll to position [379, 0]
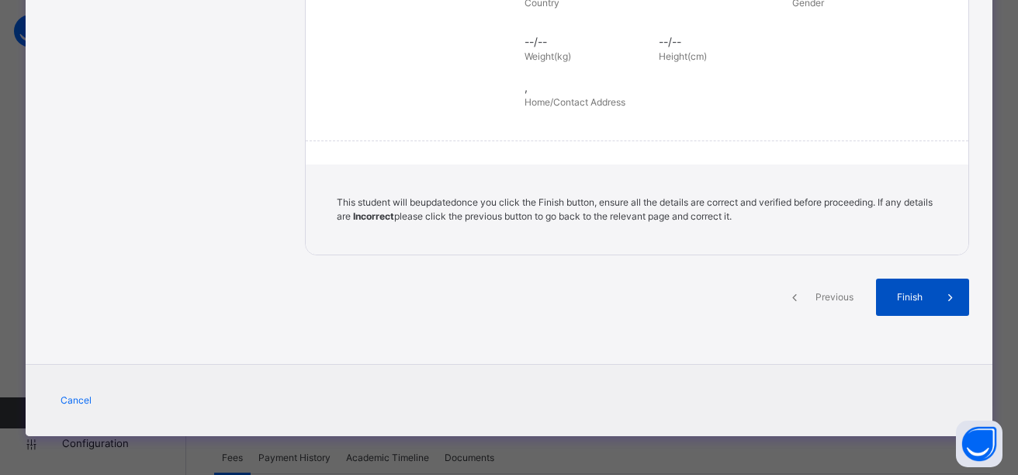
click at [907, 300] on span "Finish" at bounding box center [910, 297] width 44 height 14
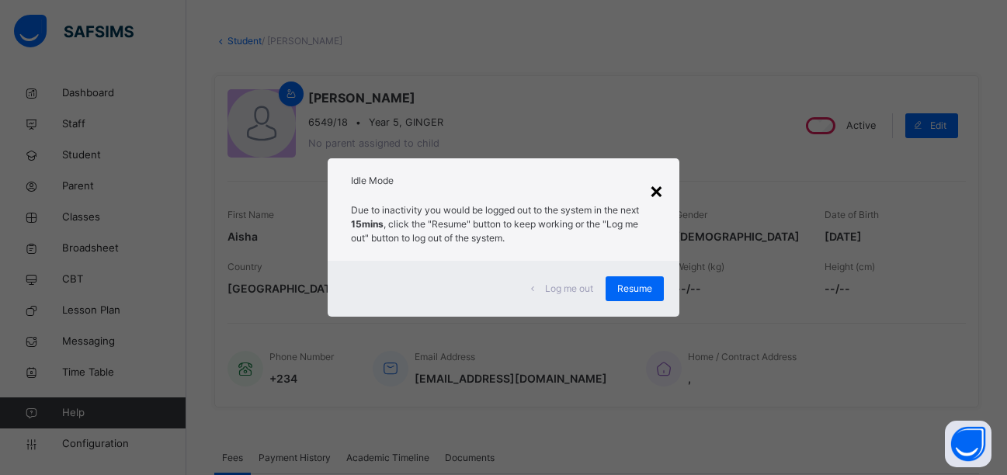
click at [654, 189] on div "×" at bounding box center [656, 190] width 15 height 33
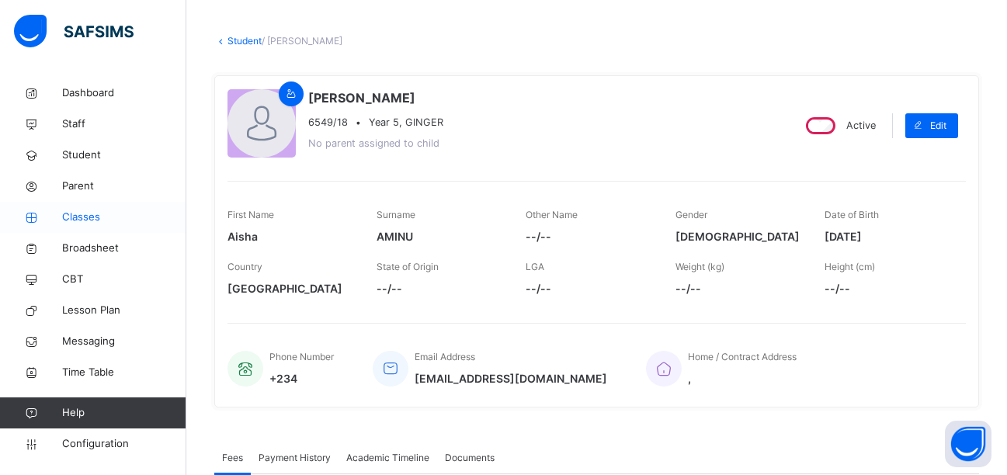
click at [82, 213] on span "Classes" at bounding box center [124, 218] width 124 height 16
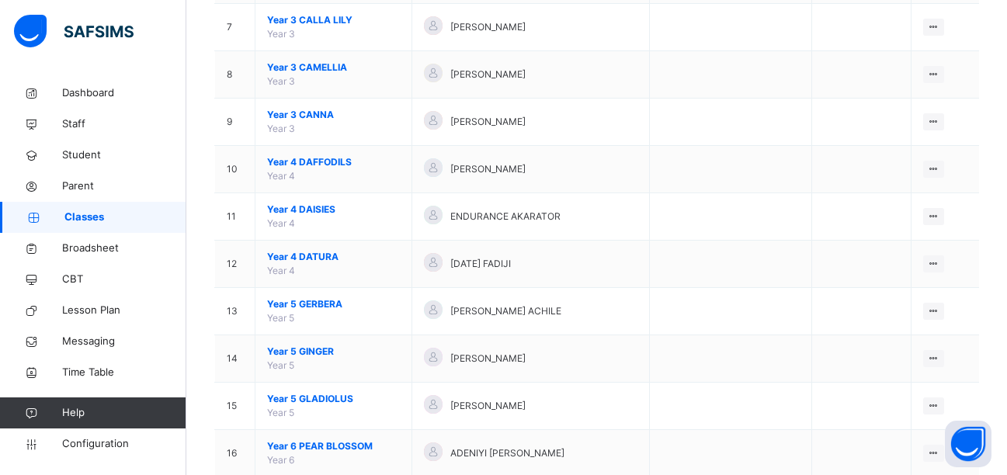
scroll to position [511, 0]
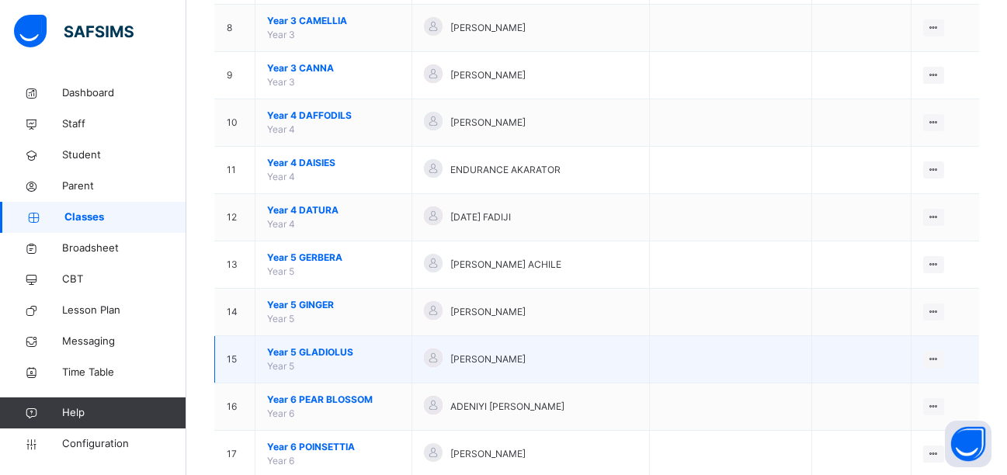
click at [310, 349] on span "Year 5 GLADIOLUS" at bounding box center [333, 352] width 133 height 14
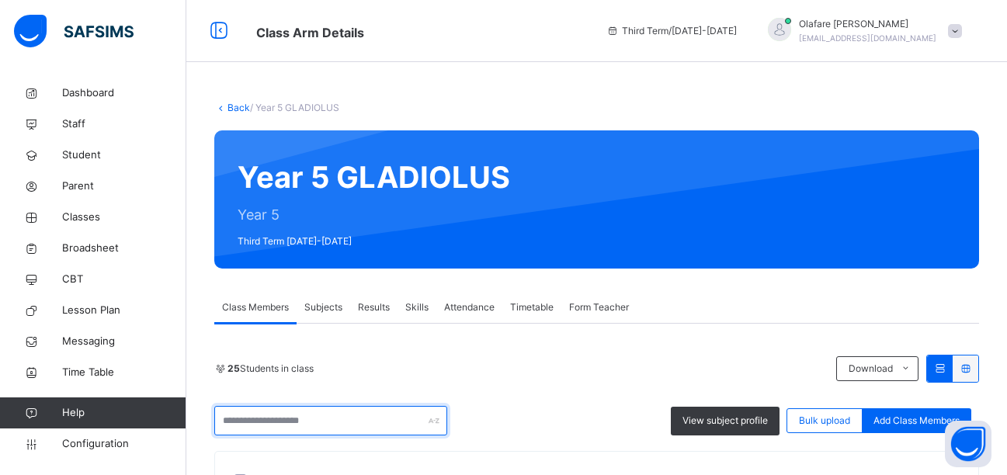
click at [278, 423] on input "text" at bounding box center [330, 420] width 233 height 29
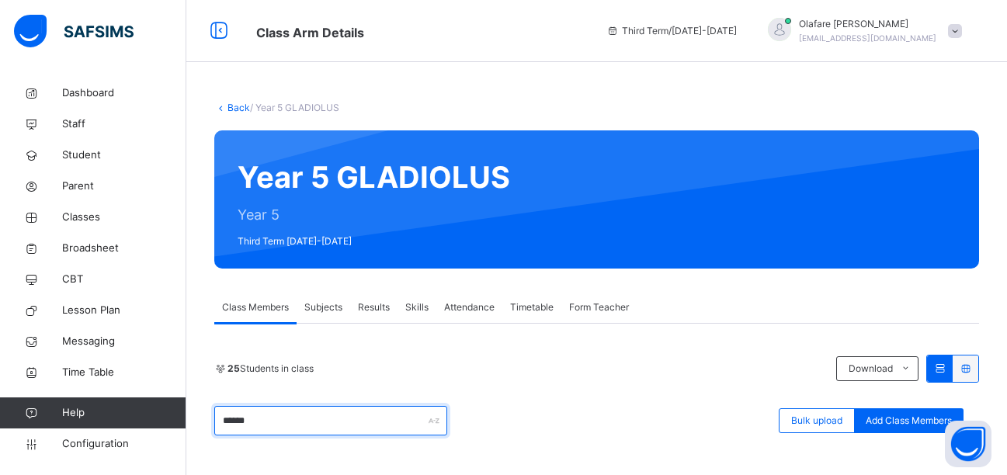
type input "******"
click at [235, 104] on link "Back" at bounding box center [238, 108] width 23 height 12
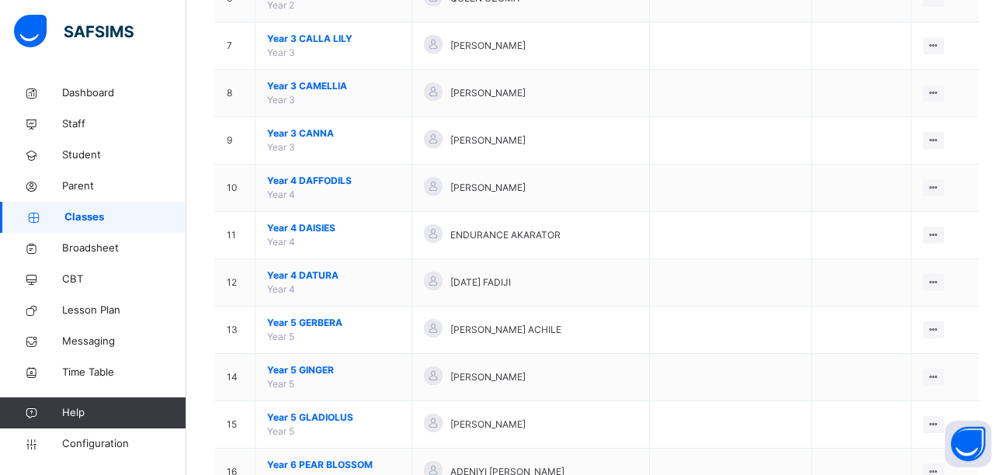
scroll to position [467, 0]
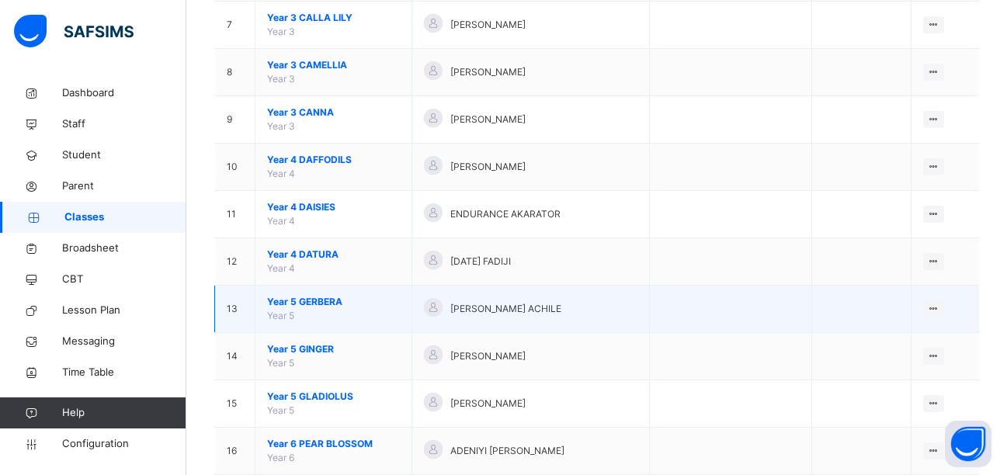
click at [314, 297] on span "Year 5 GERBERA" at bounding box center [333, 302] width 133 height 14
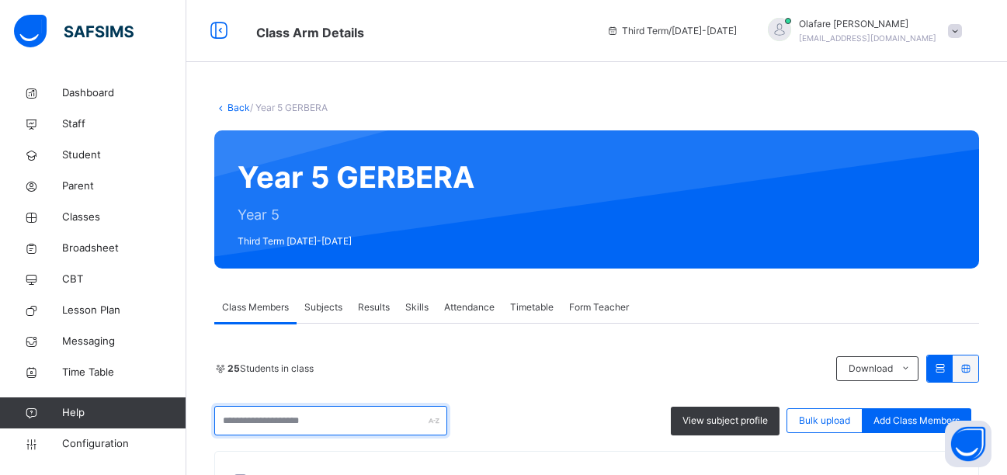
click at [276, 415] on input "text" at bounding box center [330, 420] width 233 height 29
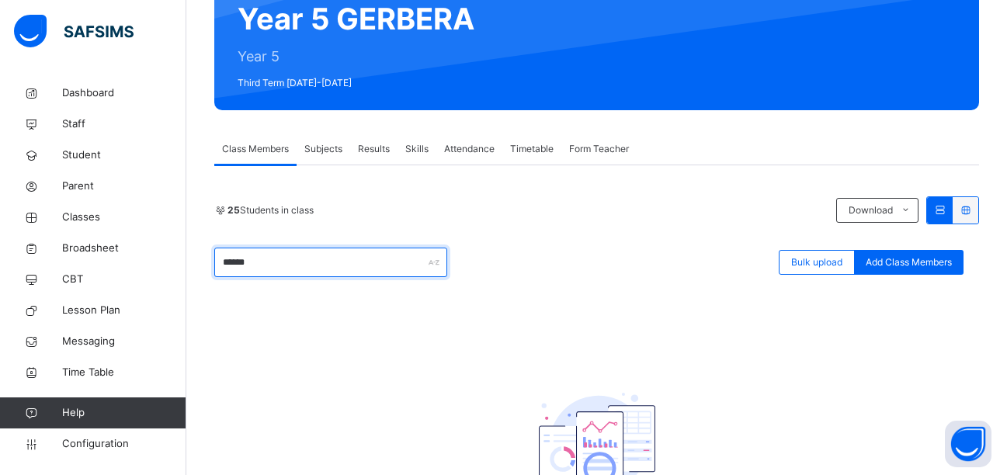
scroll to position [164, 0]
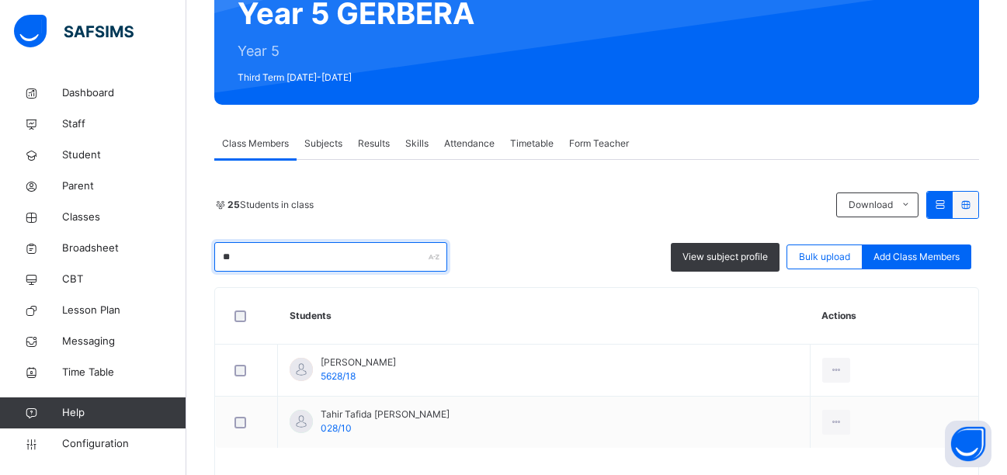
type input "*"
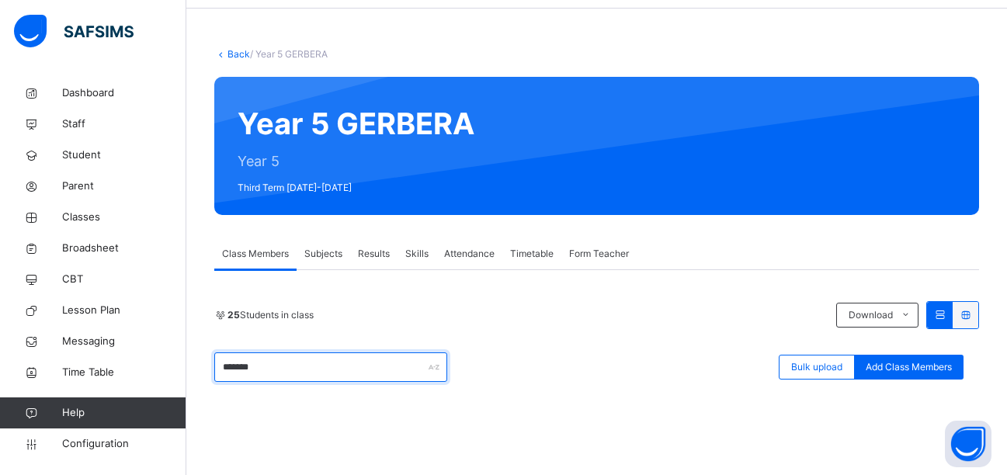
scroll to position [0, 0]
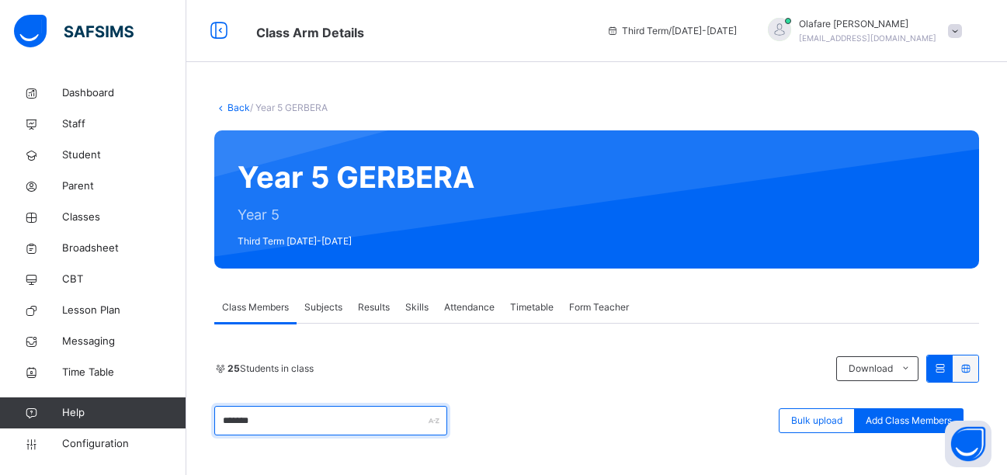
type input "*******"
click at [240, 110] on link "Back" at bounding box center [238, 108] width 23 height 12
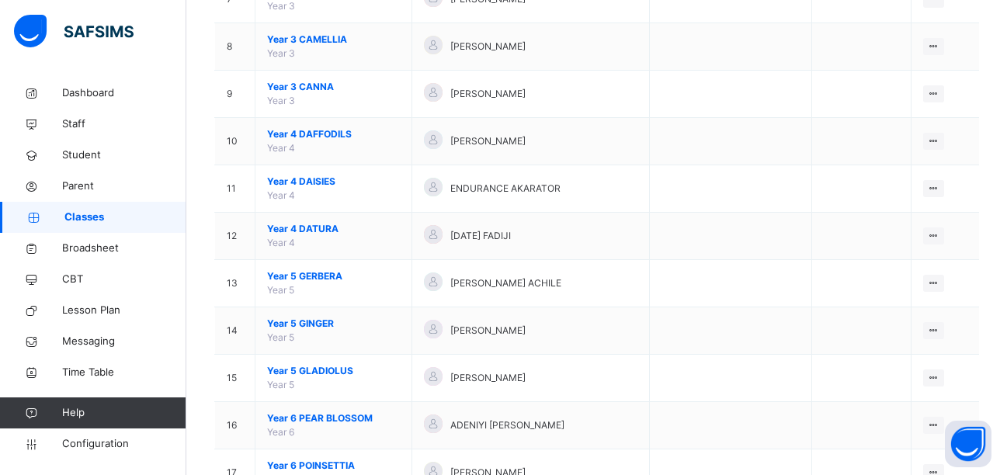
scroll to position [507, 0]
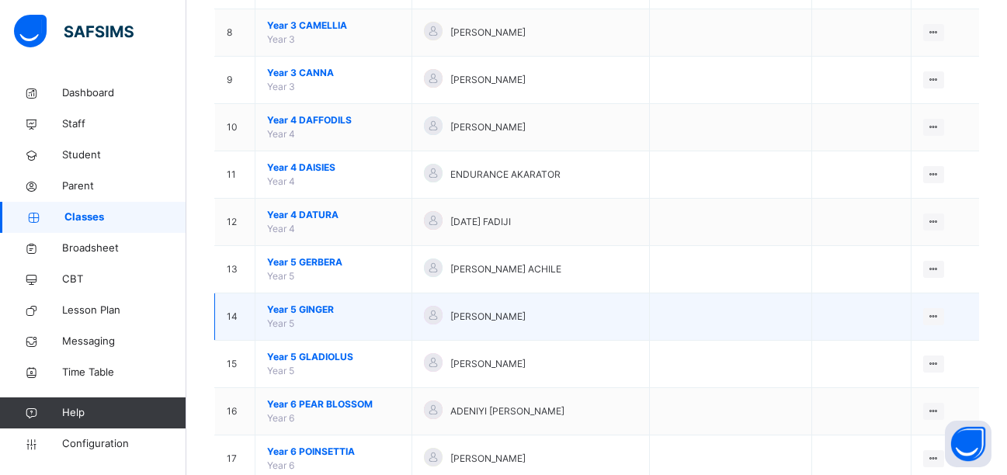
click at [301, 311] on span "Year 5 GINGER" at bounding box center [333, 310] width 133 height 14
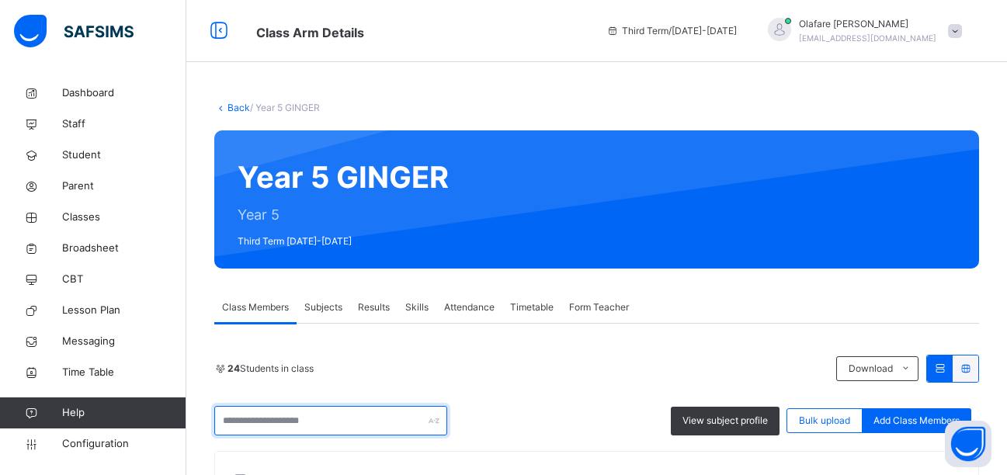
click at [247, 422] on input "text" at bounding box center [330, 420] width 233 height 29
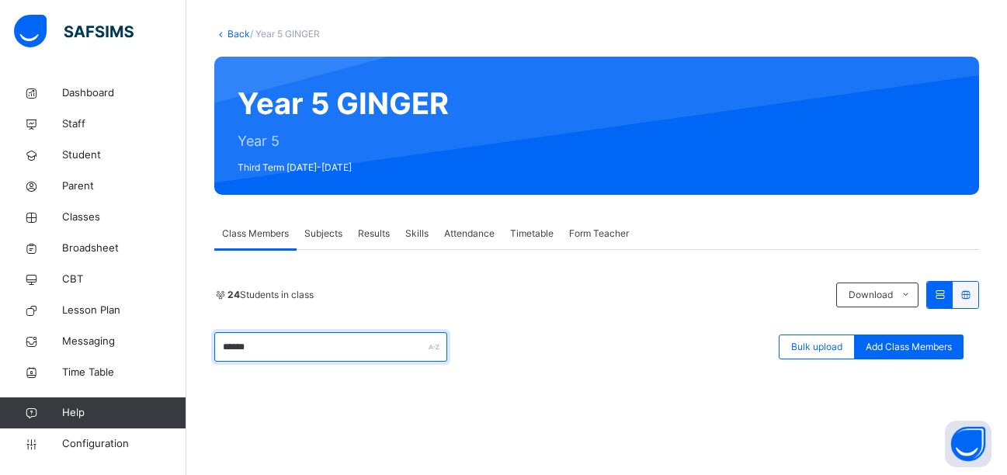
scroll to position [140, 0]
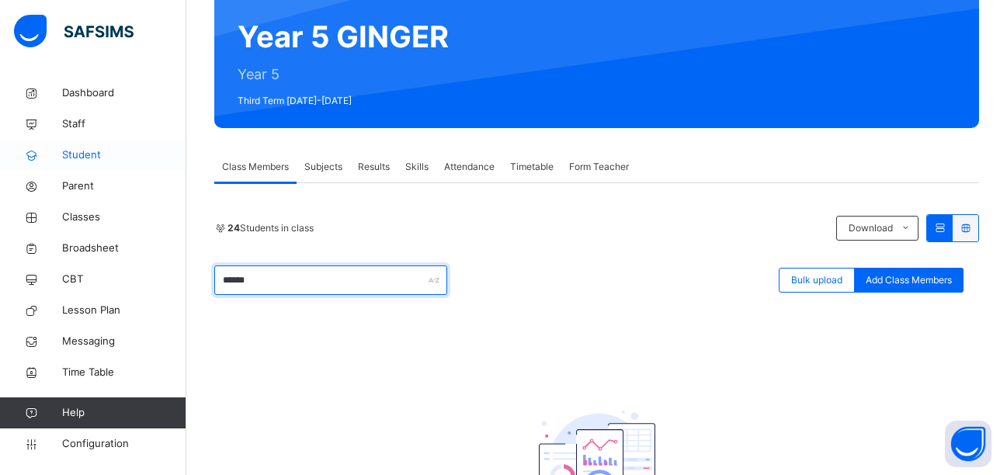
type input "******"
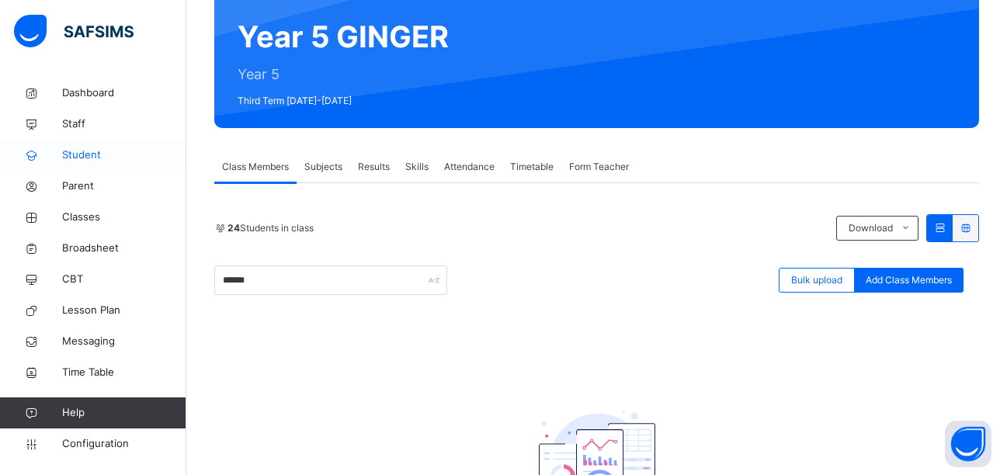
click at [75, 151] on span "Student" at bounding box center [124, 155] width 124 height 16
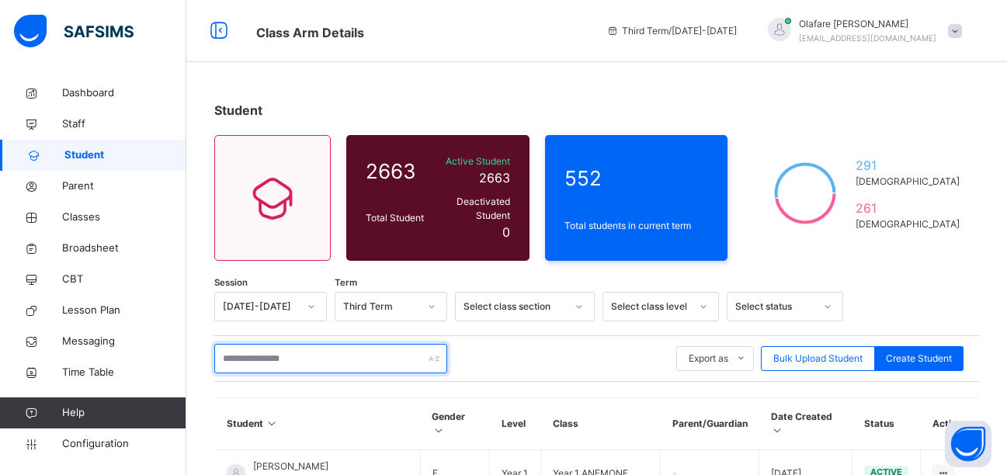
click at [283, 346] on input "text" at bounding box center [330, 358] width 233 height 29
click at [308, 345] on input "******" at bounding box center [330, 358] width 233 height 29
type input "*"
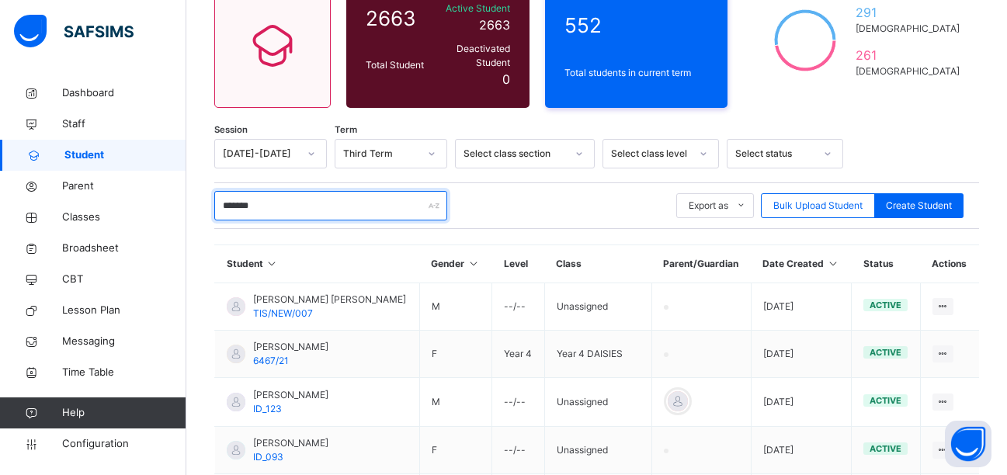
scroll to position [158, 0]
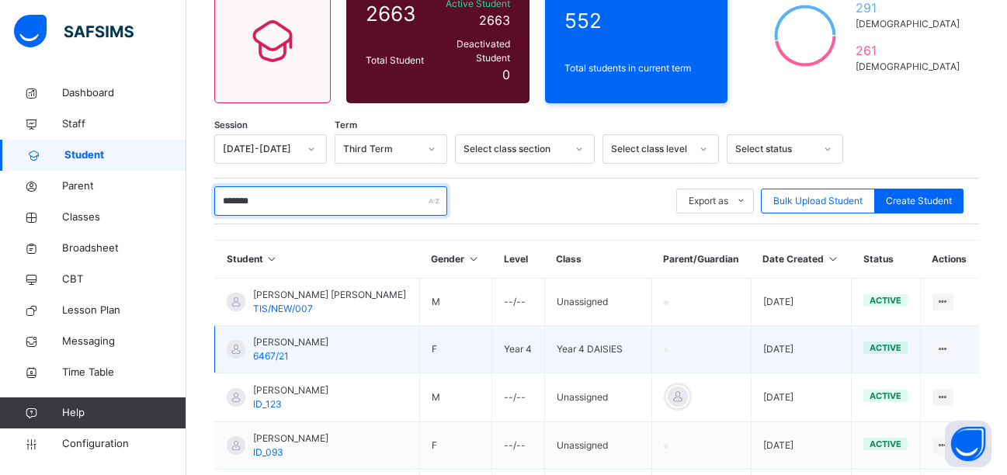
type input "*******"
click at [311, 335] on span "[PERSON_NAME]" at bounding box center [290, 342] width 75 height 14
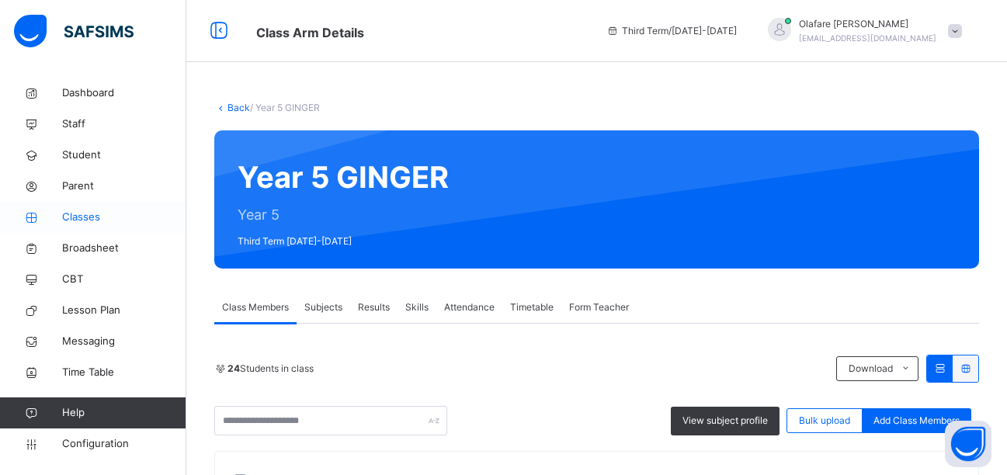
click at [81, 211] on span "Classes" at bounding box center [124, 218] width 124 height 16
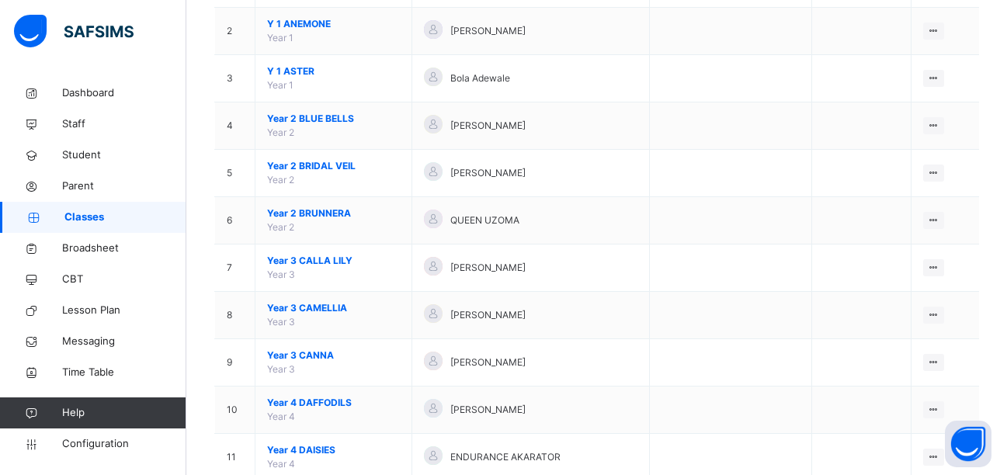
scroll to position [336, 0]
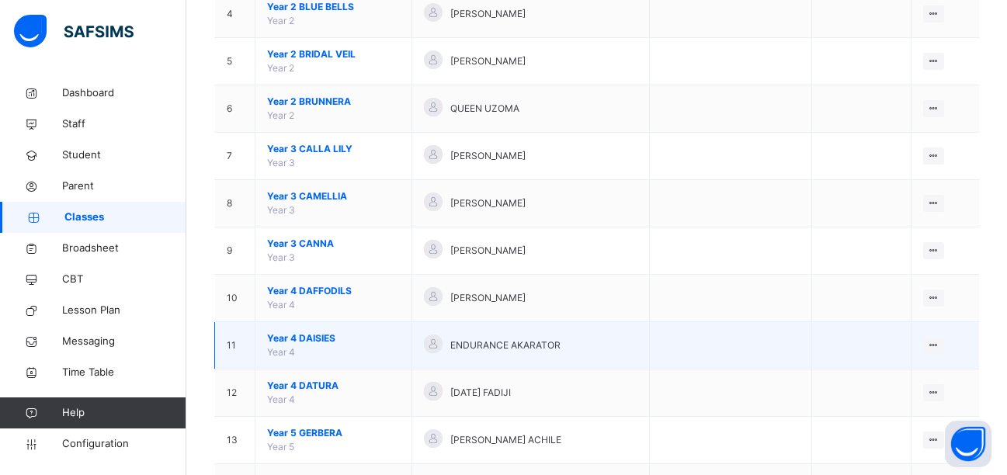
click at [313, 334] on span "Year 4 DAISIES" at bounding box center [333, 338] width 133 height 14
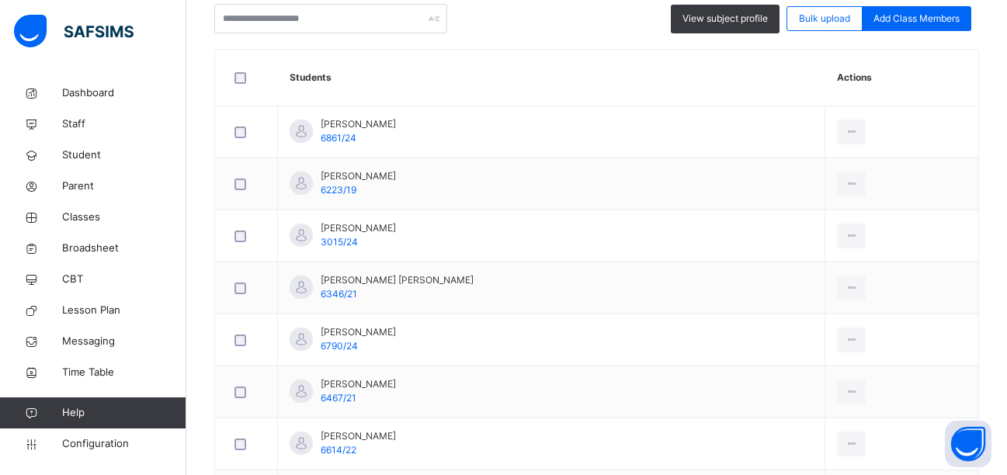
scroll to position [361, 0]
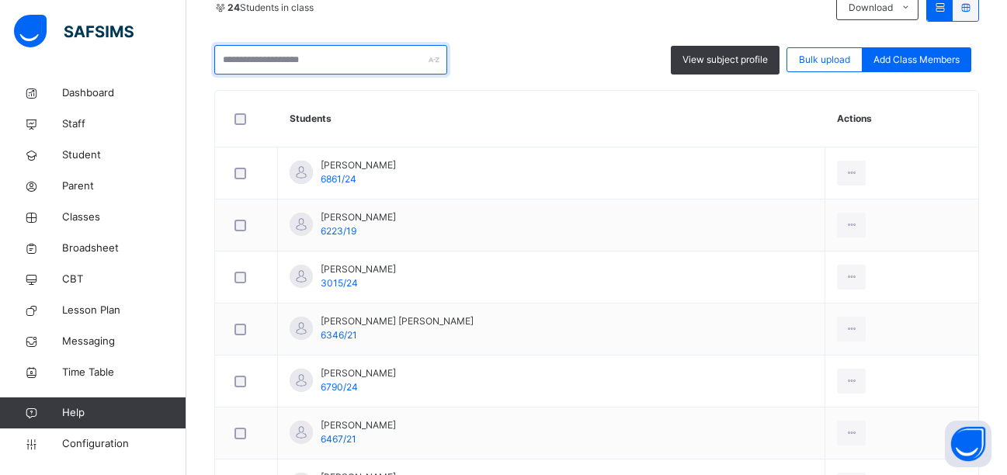
click at [343, 64] on input "text" at bounding box center [330, 59] width 233 height 29
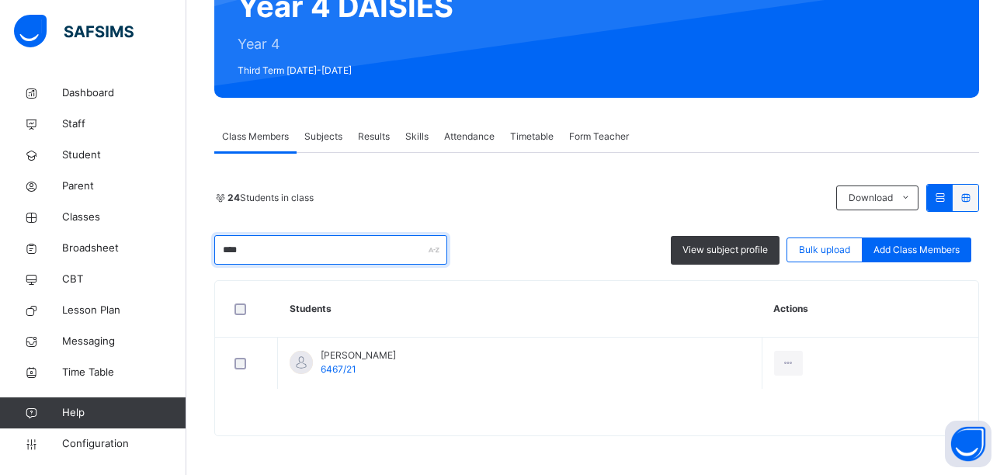
scroll to position [171, 0]
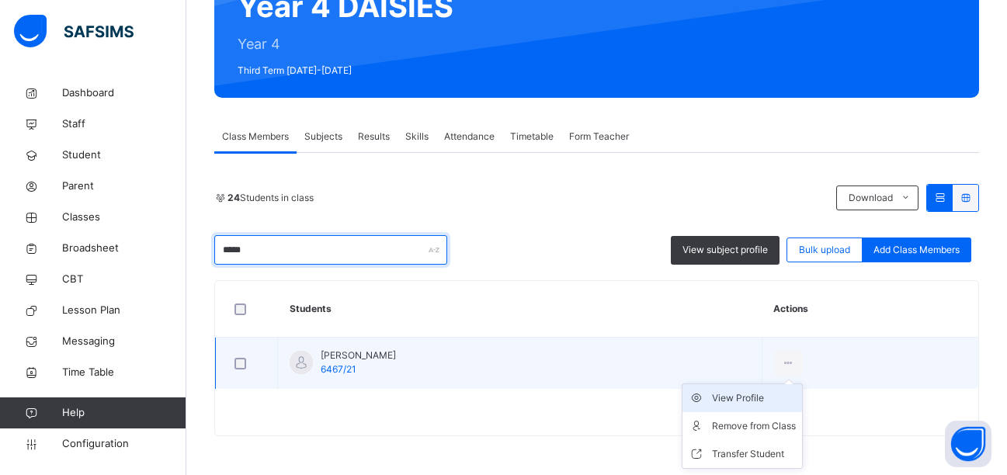
type input "*****"
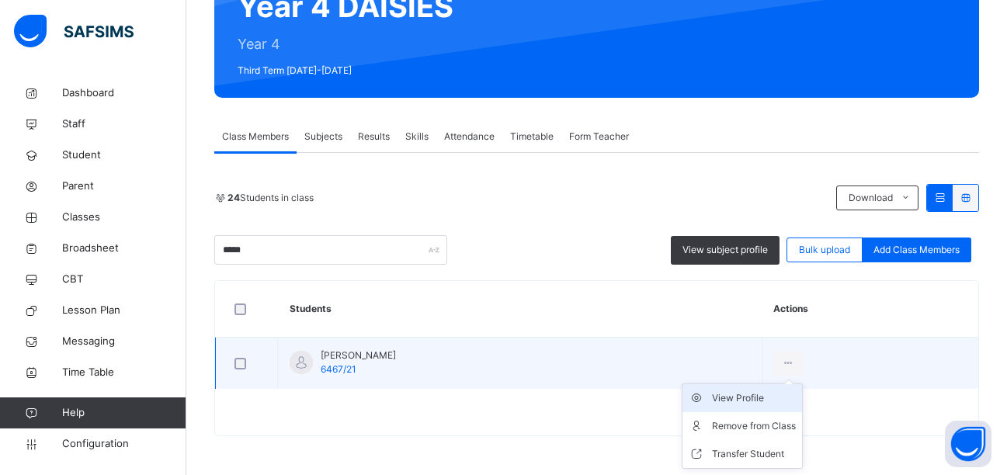
click at [759, 397] on div "View Profile" at bounding box center [754, 398] width 84 height 16
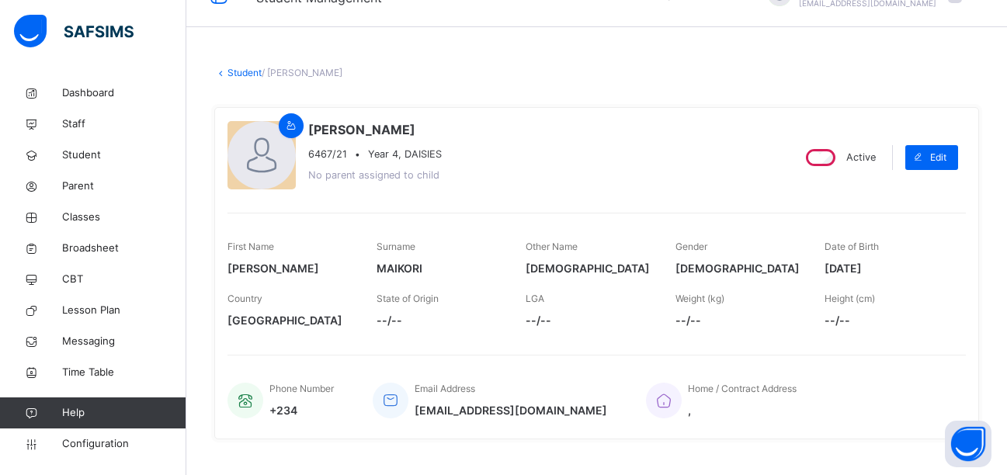
scroll to position [13, 0]
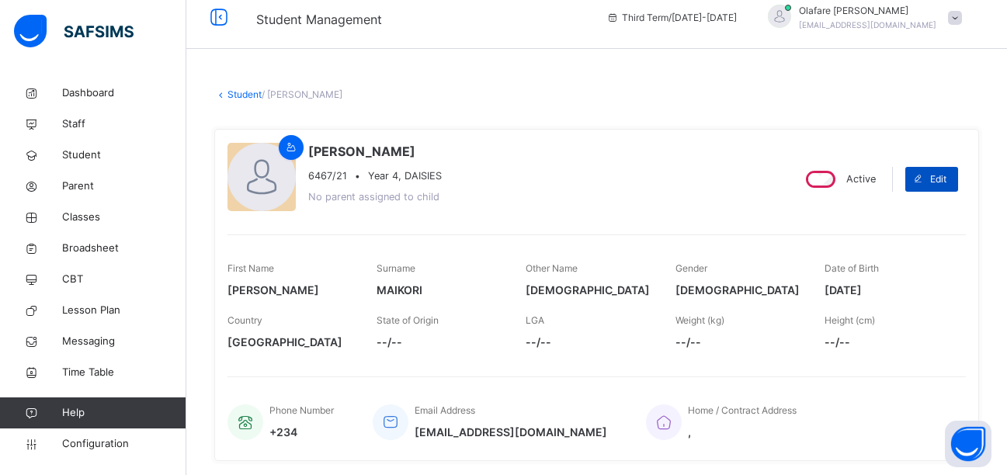
click at [946, 173] on span "Edit" at bounding box center [938, 179] width 16 height 14
select select "**"
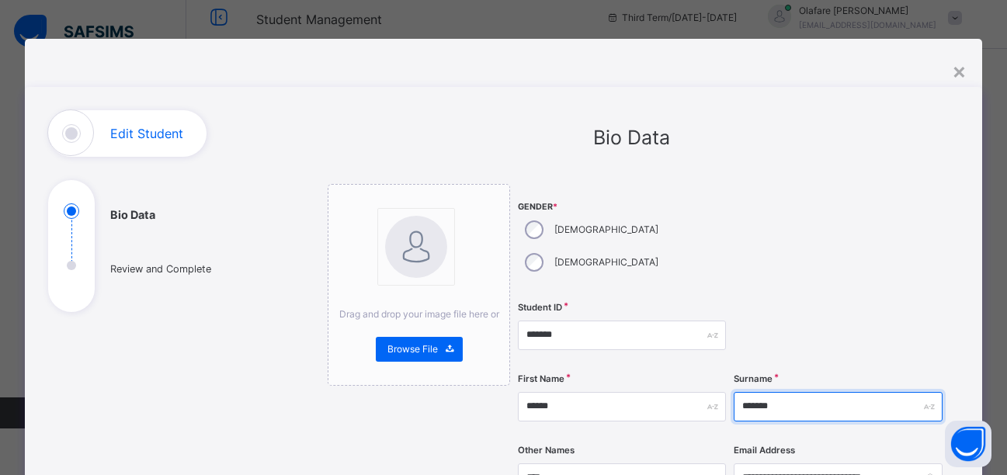
click at [786, 392] on input "*******" at bounding box center [837, 406] width 208 height 29
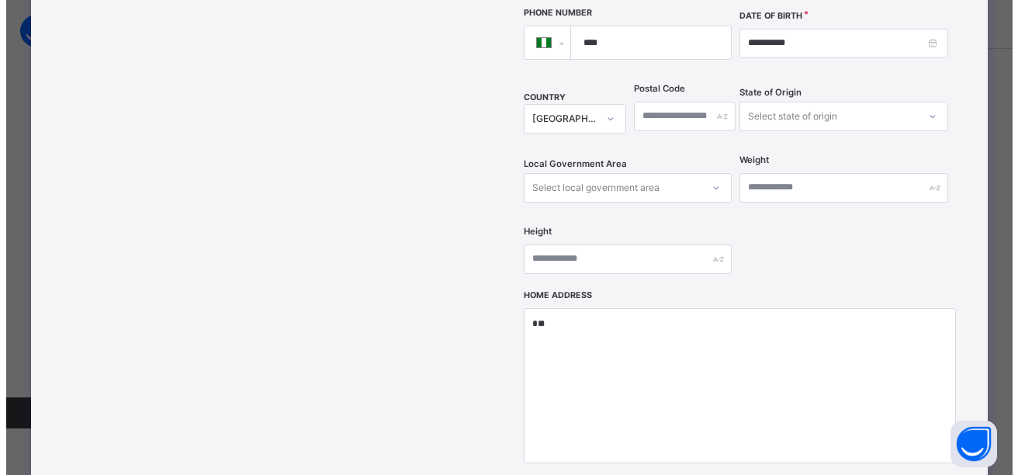
scroll to position [610, 0]
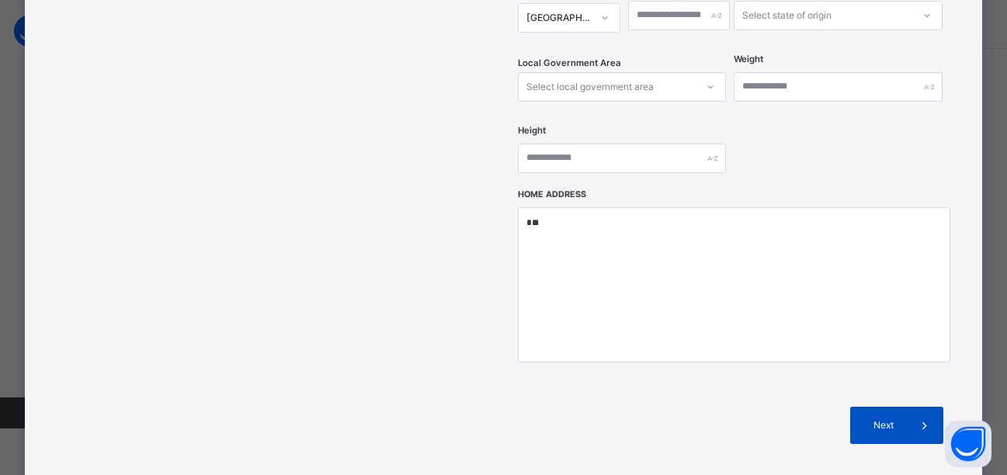
type input "*******"
click at [898, 418] on span "Next" at bounding box center [884, 425] width 44 height 14
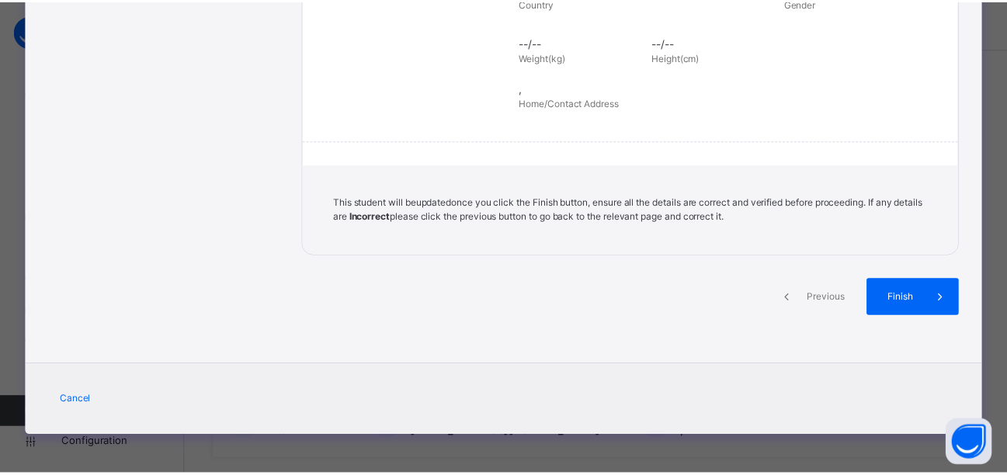
scroll to position [379, 0]
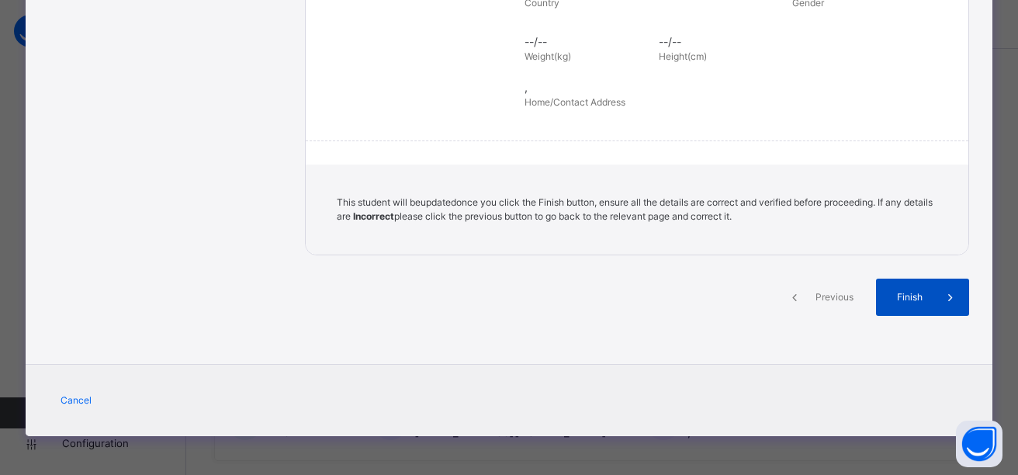
click at [888, 302] on span "Finish" at bounding box center [910, 297] width 44 height 14
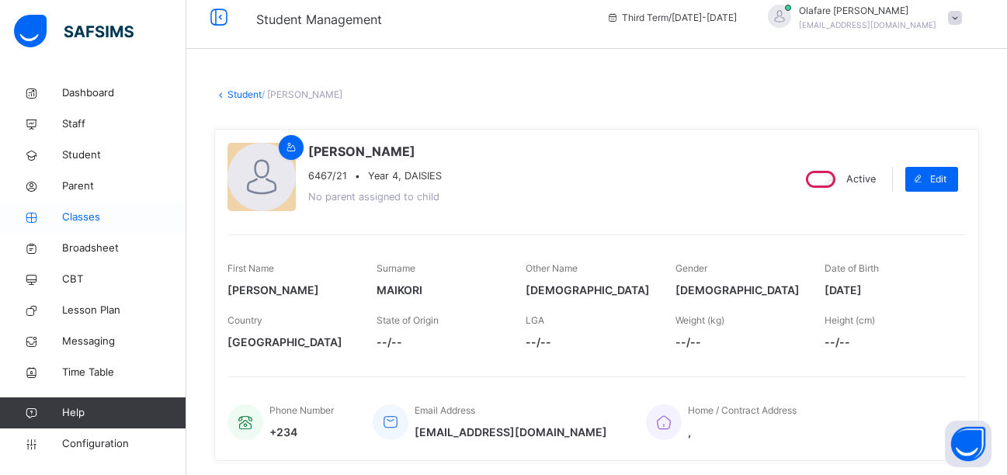
click at [81, 216] on span "Classes" at bounding box center [124, 218] width 124 height 16
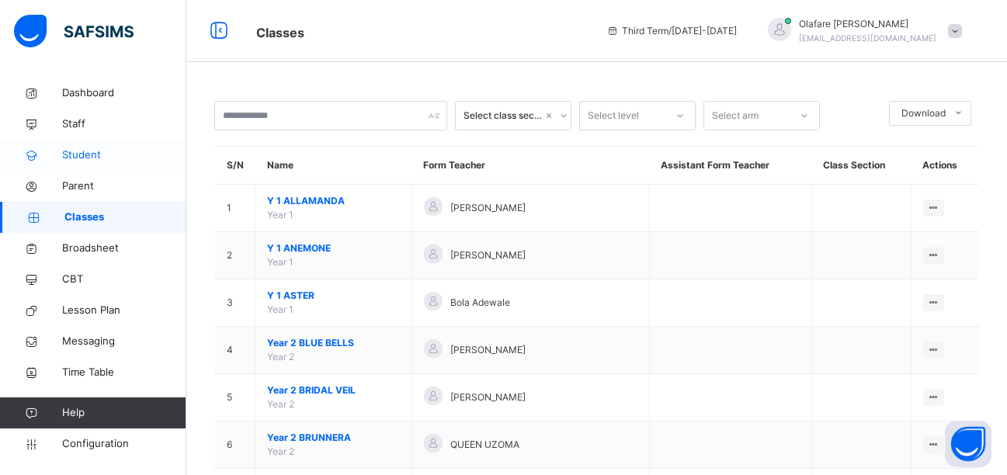
click at [79, 157] on span "Student" at bounding box center [124, 155] width 124 height 16
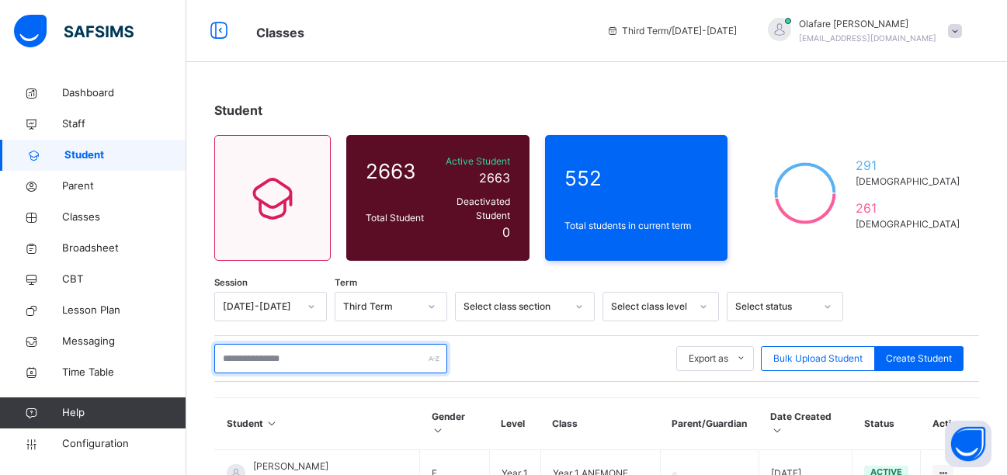
click at [276, 345] on input "text" at bounding box center [330, 358] width 233 height 29
type input "**********"
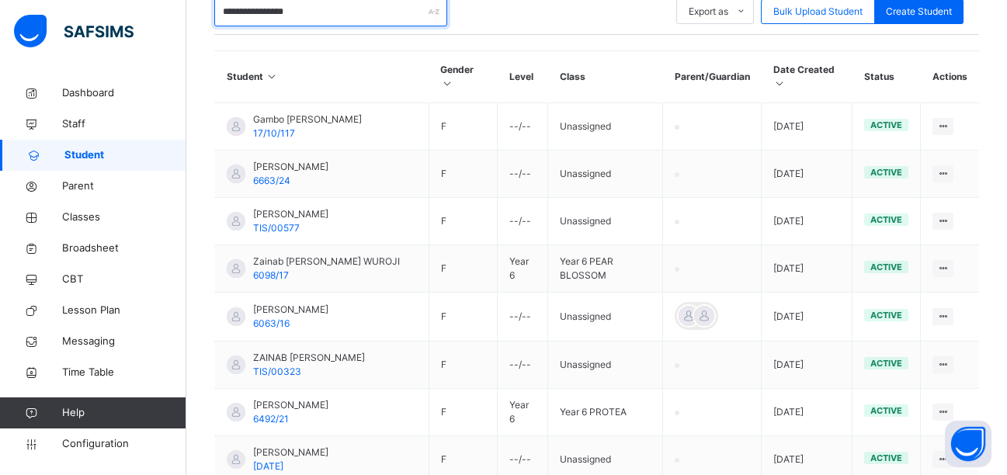
scroll to position [313, 0]
